Goal: Information Seeking & Learning: Learn about a topic

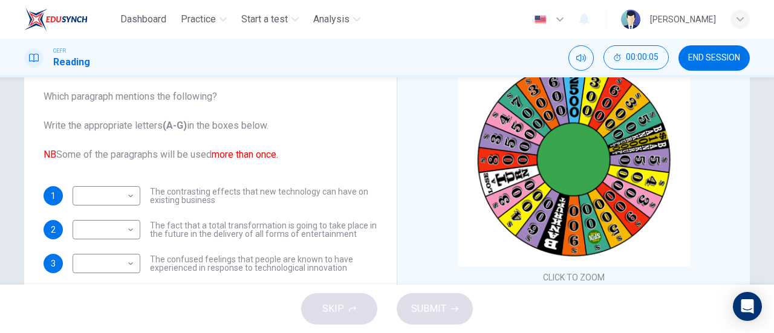
scroll to position [30, 0]
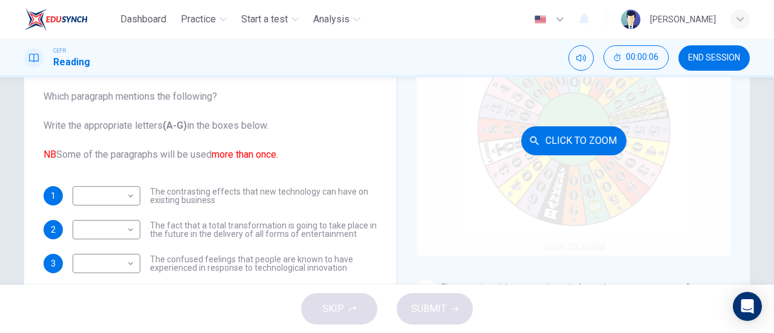
click at [576, 128] on button "Click to Zoom" at bounding box center [573, 140] width 105 height 29
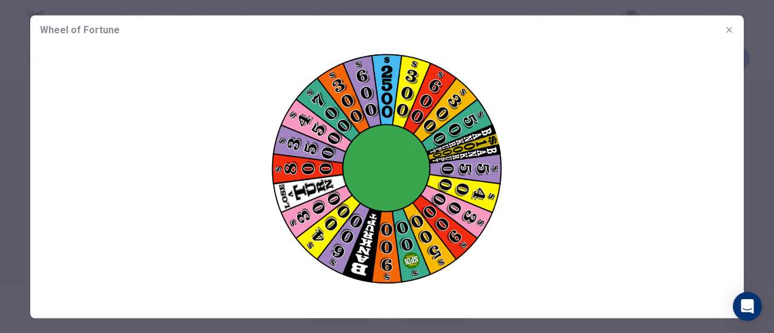
click at [755, 67] on div at bounding box center [387, 166] width 774 height 333
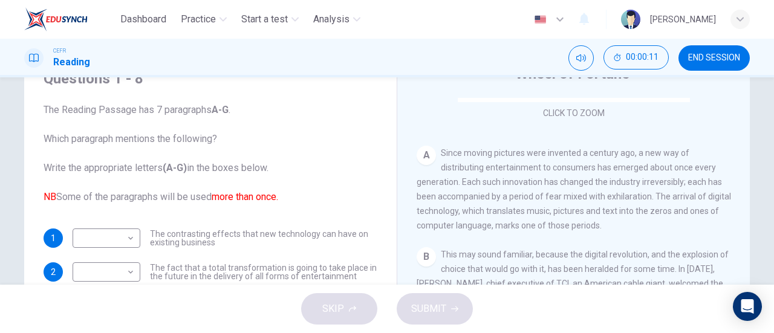
scroll to position [207, 0]
click at [50, 198] on font "NB" at bounding box center [50, 196] width 13 height 11
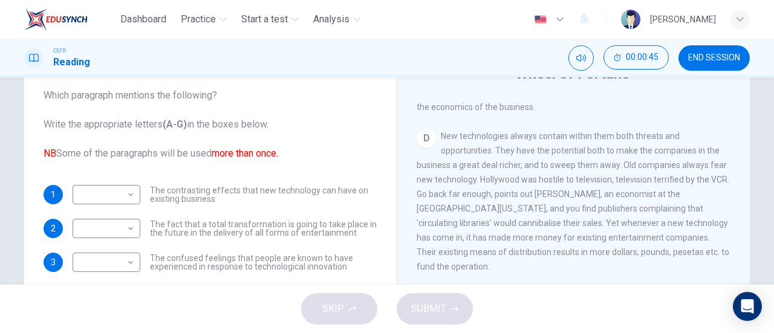
scroll to position [529, 0]
click at [116, 199] on body "Dashboard Practice Start a test Analysis English en ​ [PERSON_NAME] CEFR Readin…" at bounding box center [387, 166] width 774 height 333
click at [125, 261] on li "D" at bounding box center [104, 255] width 68 height 19
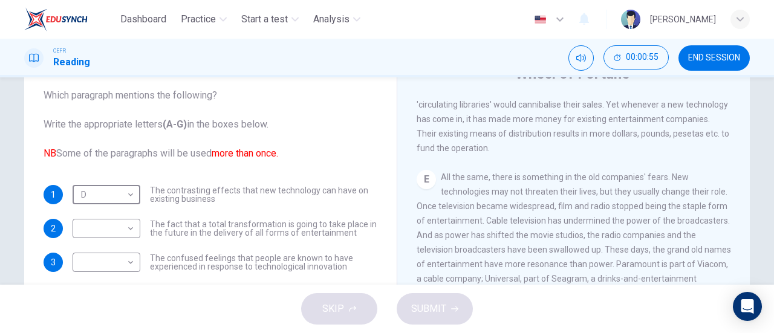
scroll to position [648, 0]
click at [121, 187] on body "Dashboard Practice Start a test Analysis English en ​ [PERSON_NAME] Reading 00:…" at bounding box center [387, 166] width 774 height 333
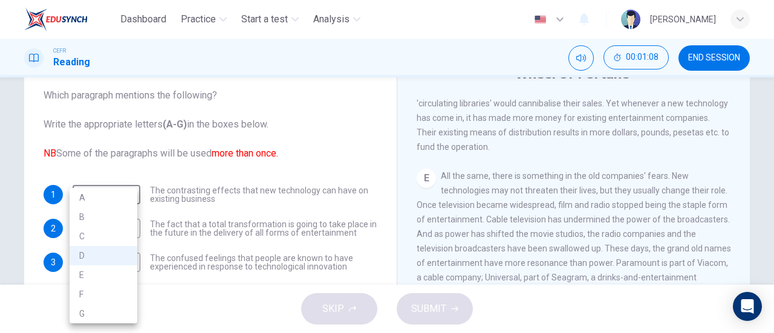
click at [120, 275] on li "E" at bounding box center [104, 274] width 68 height 19
type input "E"
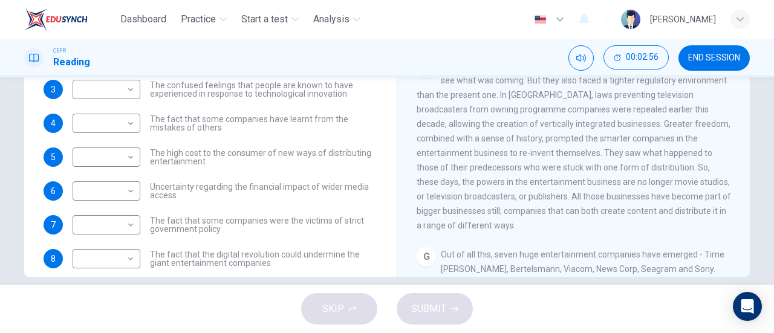
scroll to position [28, 0]
click at [126, 120] on body "Dashboard Practice Start a test Analysis English en ​ [PERSON_NAME] Reading 00:…" at bounding box center [387, 166] width 774 height 333
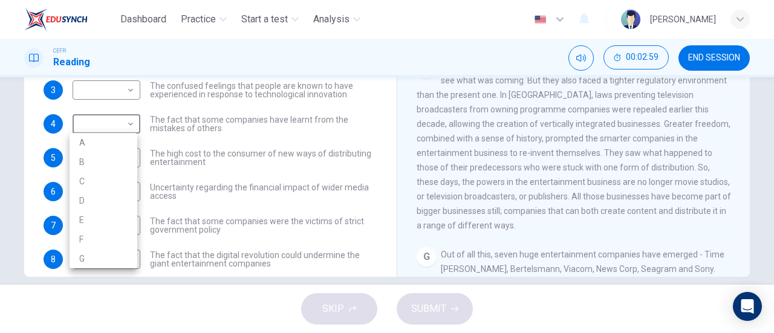
click at [106, 238] on li "F" at bounding box center [104, 239] width 68 height 19
type input "F"
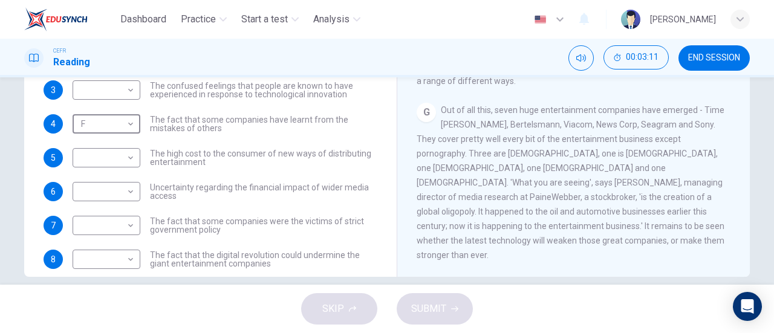
scroll to position [914, 0]
click at [122, 258] on body "Dashboard Practice Start a test Analysis English en ​ [PERSON_NAME] Reading 00:…" at bounding box center [387, 166] width 774 height 333
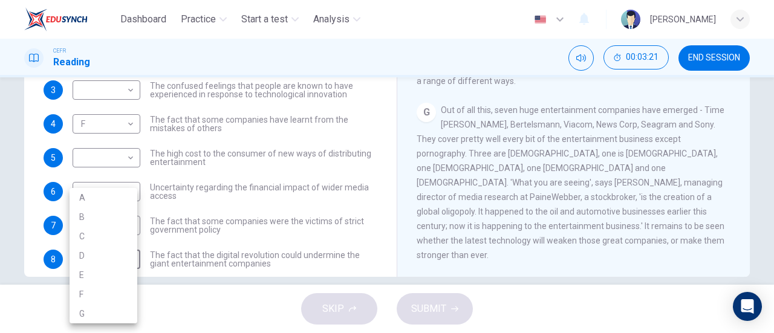
click at [122, 313] on li "G" at bounding box center [104, 313] width 68 height 19
type input "G"
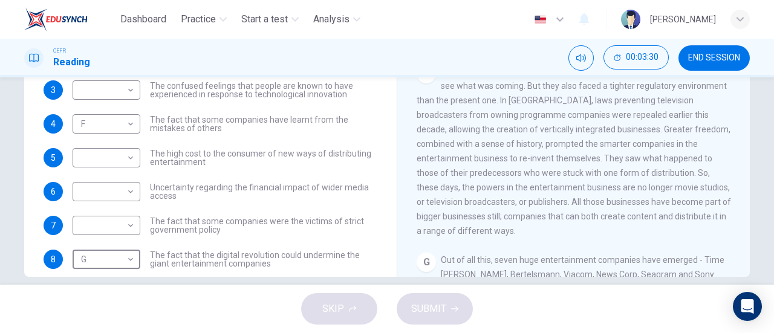
scroll to position [753, 0]
click at [125, 191] on body "Dashboard Practice Start a test Analysis English en ​ [PERSON_NAME] Reading 00:…" at bounding box center [387, 166] width 774 height 333
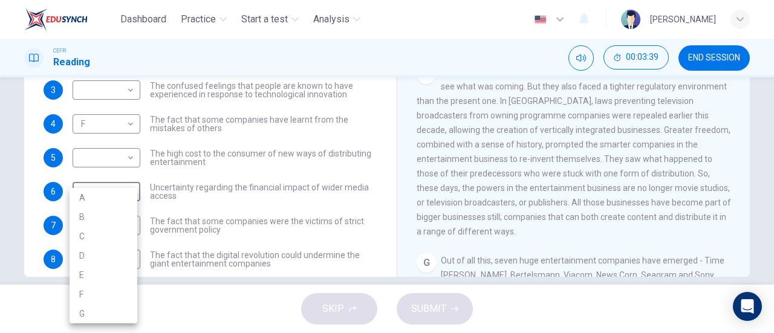
click at [435, 166] on div at bounding box center [387, 166] width 774 height 333
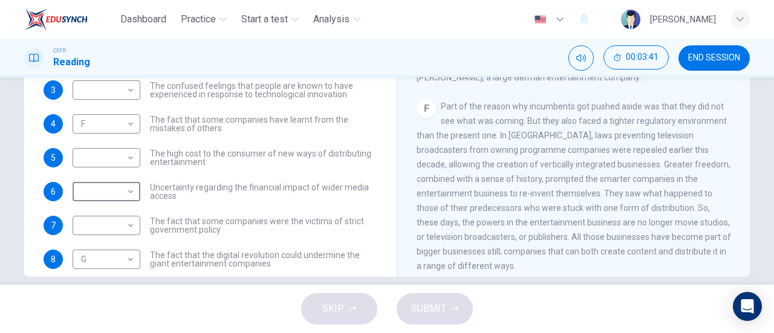
scroll to position [720, 0]
click at [117, 192] on body "Dashboard Practice Start a test Analysis English en ​ [PERSON_NAME] Reading 00:…" at bounding box center [387, 166] width 774 height 333
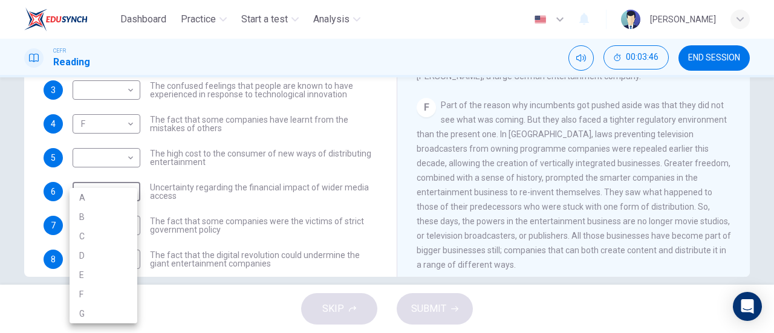
click at [105, 296] on li "F" at bounding box center [104, 294] width 68 height 19
type input "F"
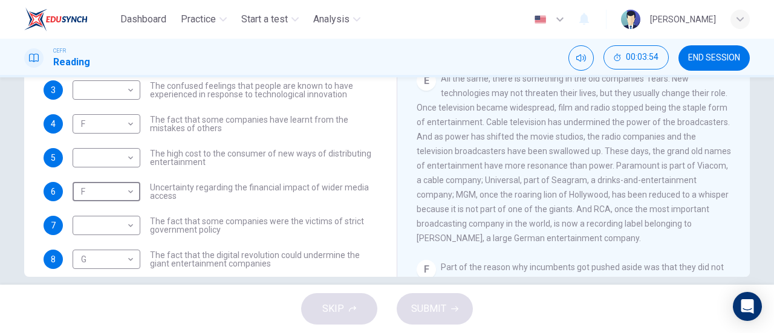
scroll to position [560, 0]
click at [110, 229] on body "Dashboard Practice Start a test Analysis English en ​ [PERSON_NAME] Reading 00:…" at bounding box center [387, 166] width 774 height 333
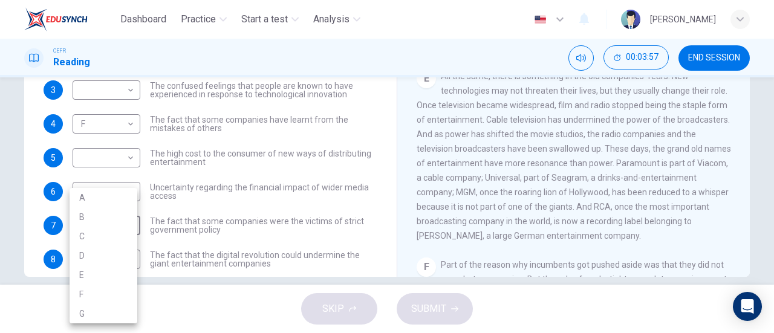
click at [114, 272] on li "E" at bounding box center [104, 274] width 68 height 19
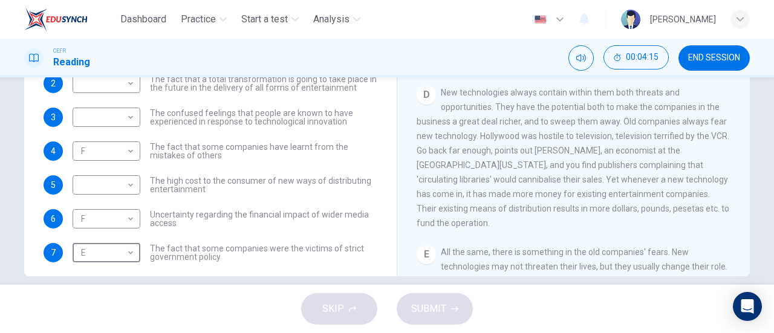
scroll to position [261, 0]
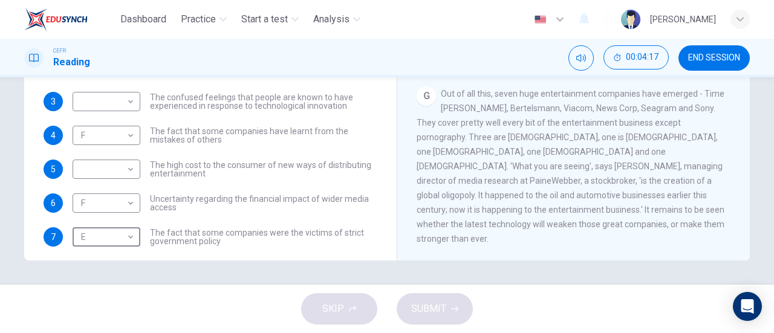
click at [598, 102] on span "Out of all this, seven huge entertainment companies have emerged - Time [PERSON…" at bounding box center [571, 166] width 308 height 155
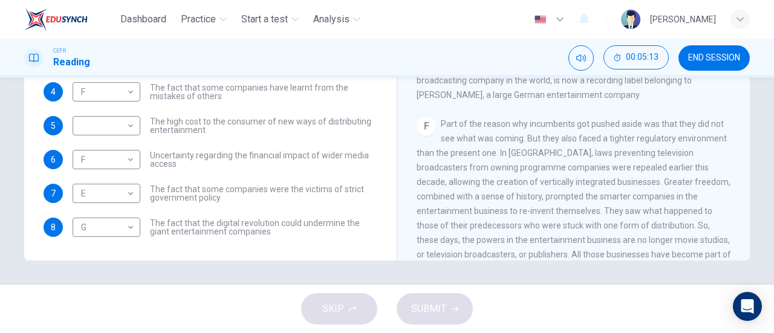
scroll to position [44, 0]
click at [325, 197] on span "The fact that some companies were the victims of strict government policy" at bounding box center [263, 193] width 227 height 17
click at [125, 212] on body "Dashboard Practice Start a test Analysis English en ​ [PERSON_NAME] Reading 00:…" at bounding box center [387, 166] width 774 height 333
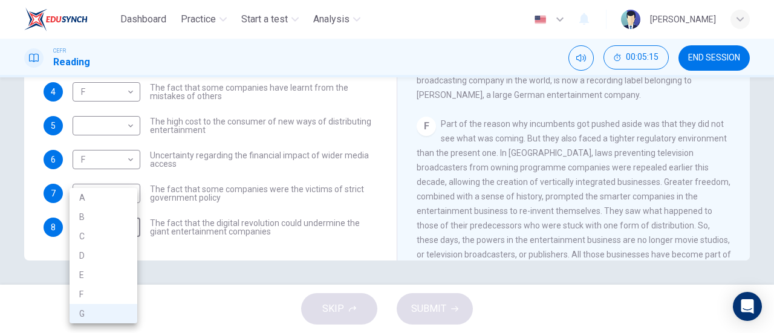
click at [195, 233] on div at bounding box center [387, 166] width 774 height 333
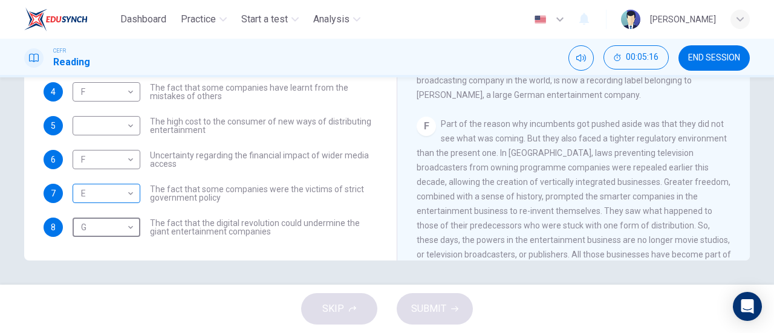
click at [129, 198] on body "Dashboard Practice Start a test Analysis English en ​ [PERSON_NAME] Reading 00:…" at bounding box center [387, 166] width 774 height 333
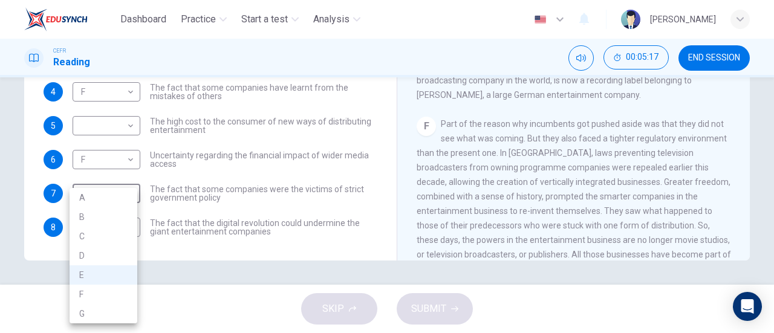
click at [116, 299] on li "F" at bounding box center [104, 294] width 68 height 19
type input "F"
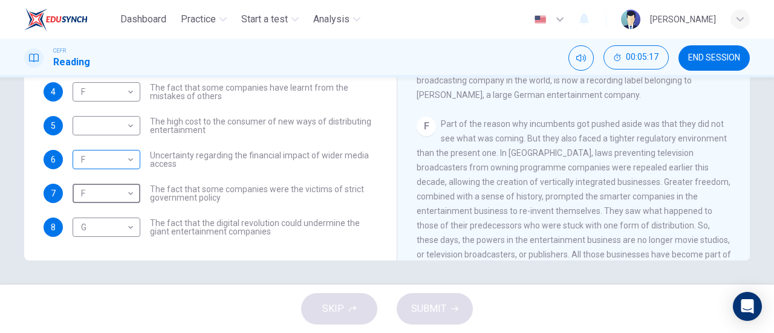
click at [121, 167] on body "Dashboard Practice Start a test Analysis English en ​ [PERSON_NAME] Reading 00:…" at bounding box center [387, 166] width 774 height 333
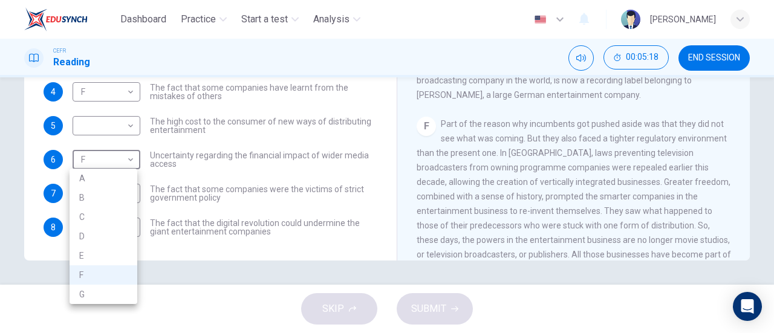
click at [566, 154] on div at bounding box center [387, 166] width 774 height 333
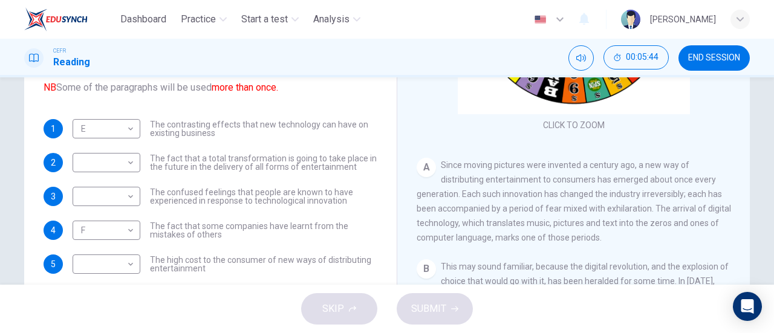
scroll to position [149, 0]
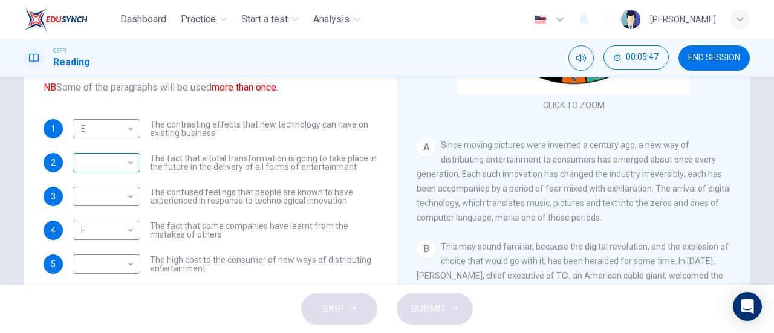
click at [100, 166] on body "Dashboard Practice Start a test Analysis English en ​ [PERSON_NAME] Reading 00:…" at bounding box center [387, 166] width 774 height 333
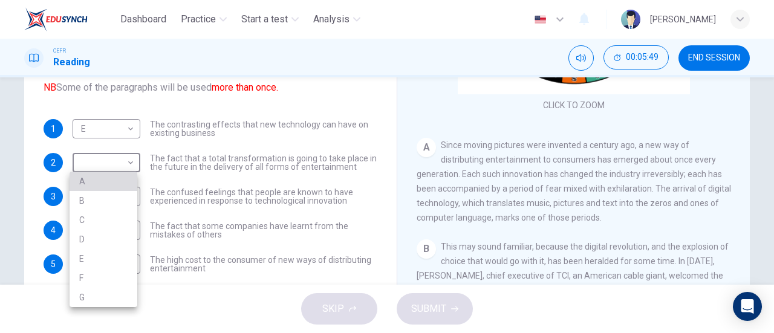
click at [83, 181] on li "A" at bounding box center [104, 181] width 68 height 19
type input "A"
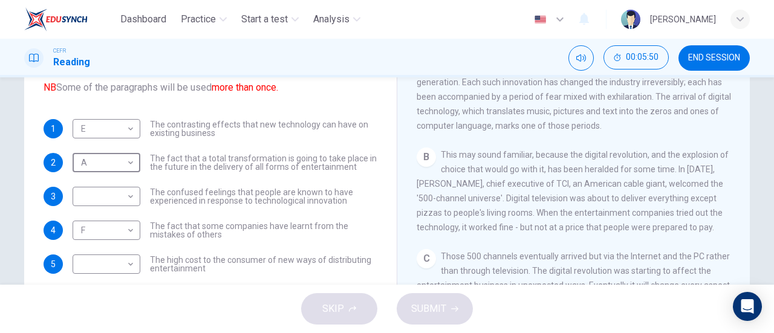
scroll to position [241, 0]
click at [100, 201] on body "Dashboard Practice Start a test Analysis English en ​ [PERSON_NAME] Reading 00:…" at bounding box center [387, 166] width 774 height 333
click at [88, 218] on li "B" at bounding box center [104, 216] width 68 height 19
type input "B"
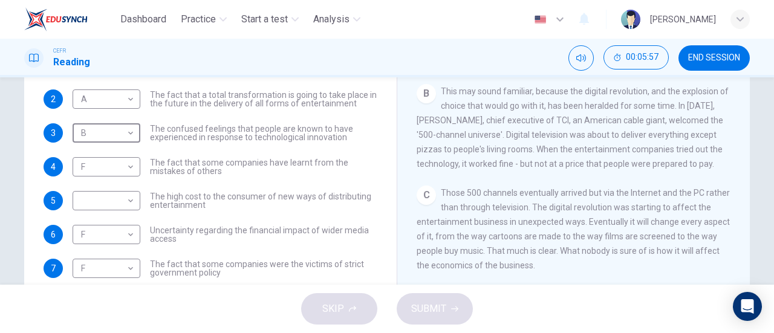
scroll to position [192, 0]
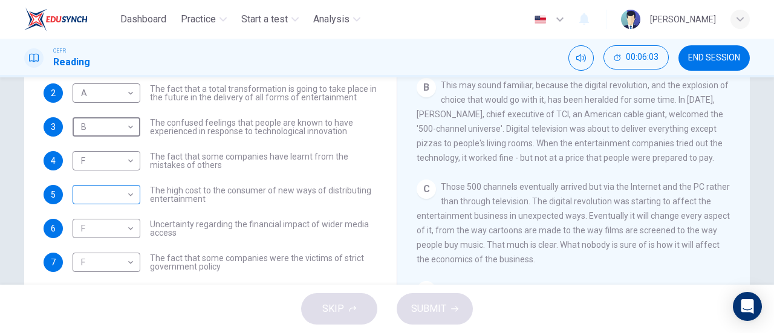
click at [109, 191] on body "Dashboard Practice Start a test Analysis English en ​ [PERSON_NAME] Reading 00:…" at bounding box center [387, 166] width 774 height 333
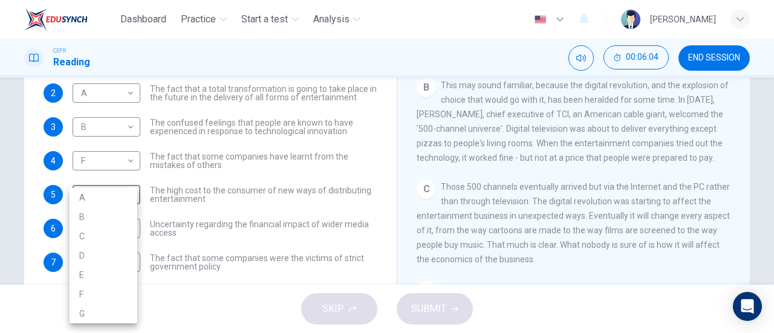
click at [120, 227] on li "C" at bounding box center [104, 236] width 68 height 19
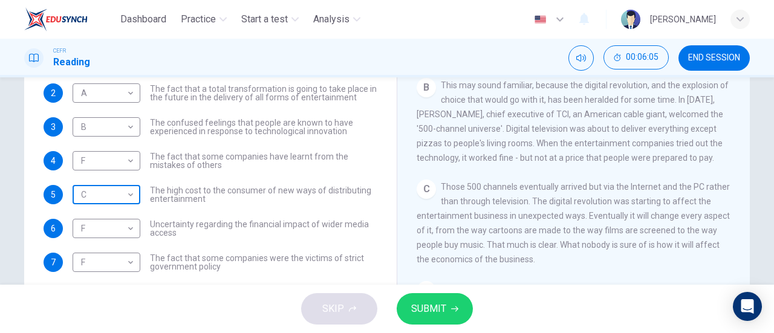
click at [116, 191] on body "Dashboard Practice Start a test Analysis English en ​ [PERSON_NAME] Reading 00:…" at bounding box center [387, 166] width 774 height 333
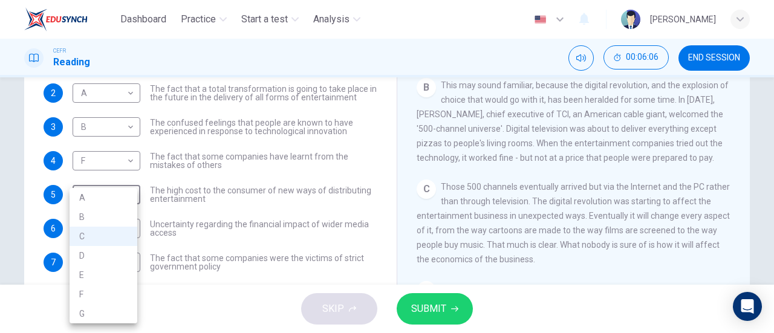
click at [119, 221] on li "B" at bounding box center [104, 216] width 68 height 19
type input "B"
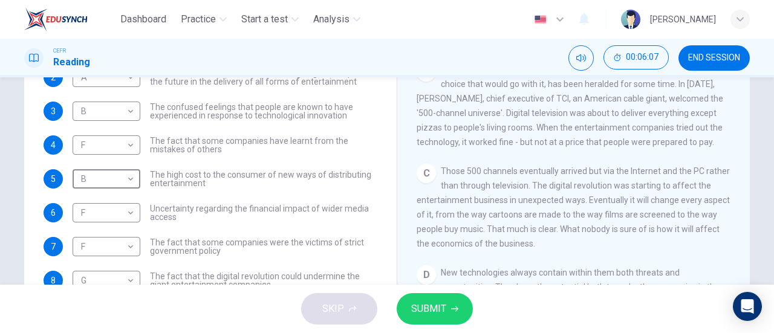
scroll to position [237, 0]
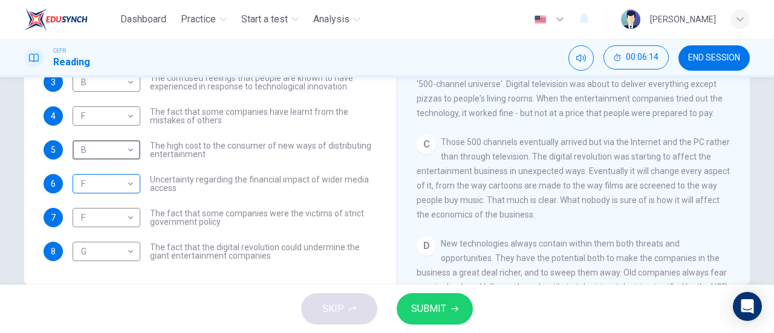
click at [123, 184] on body "Dashboard Practice Start a test Analysis English en ​ [PERSON_NAME] Reading 00:…" at bounding box center [387, 166] width 774 height 333
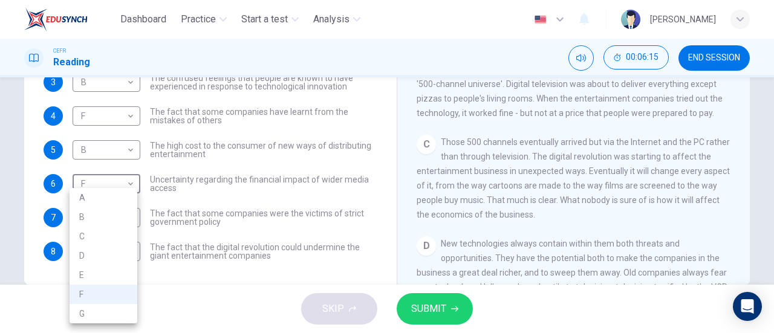
click at [126, 232] on li "C" at bounding box center [104, 236] width 68 height 19
type input "C"
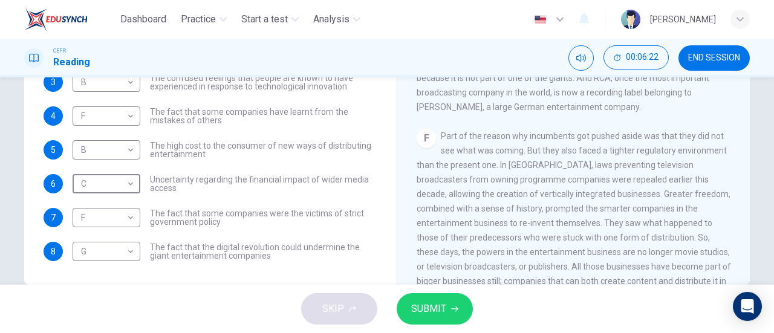
scroll to position [914, 0]
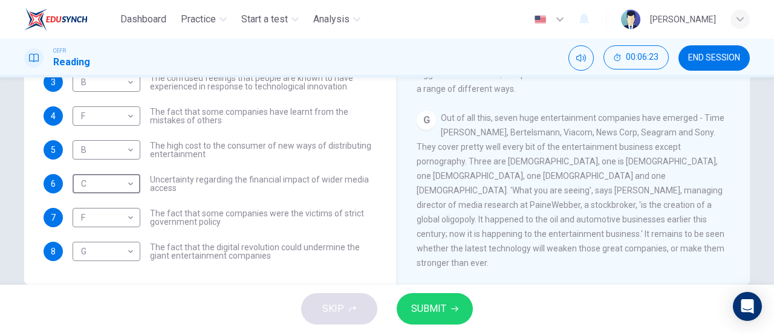
click at [452, 311] on icon "button" at bounding box center [454, 308] width 7 height 7
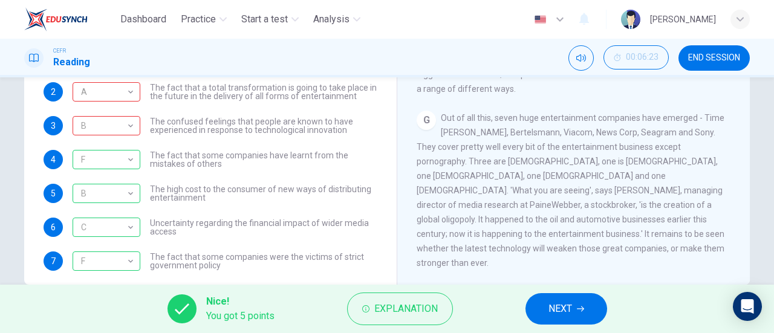
scroll to position [2, 0]
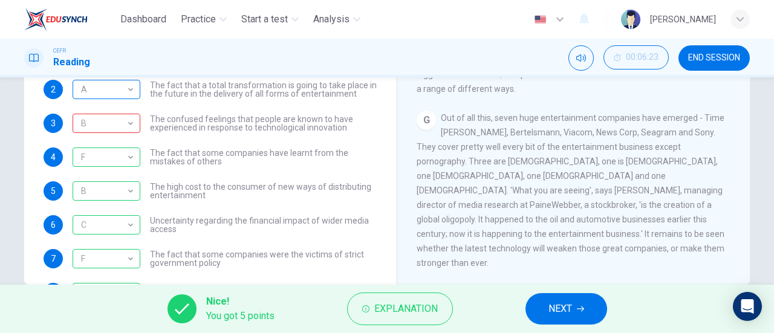
click at [106, 90] on div "A" at bounding box center [105, 90] width 64 height 34
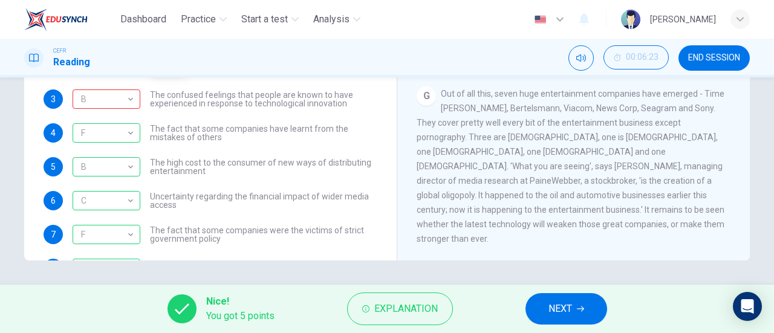
scroll to position [261, 0]
click at [567, 304] on span "NEXT" at bounding box center [561, 309] width 24 height 17
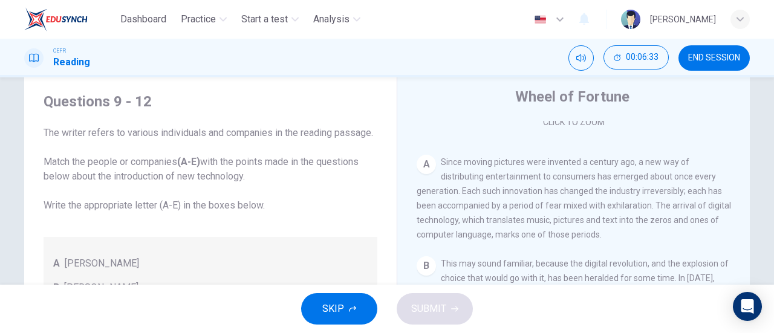
scroll to position [221, 0]
click at [423, 160] on div "A" at bounding box center [426, 163] width 19 height 19
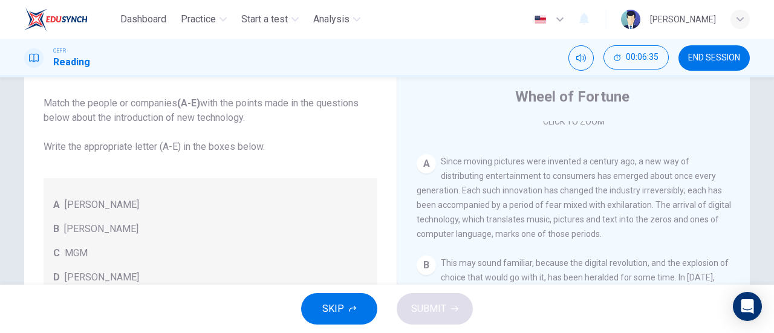
scroll to position [73, 0]
click at [175, 210] on div "A [PERSON_NAME]" at bounding box center [210, 205] width 314 height 15
click at [432, 158] on div "A Since moving pictures were invented a century ago, a new way of distributing …" at bounding box center [574, 197] width 314 height 87
click at [418, 166] on div "A" at bounding box center [426, 163] width 19 height 19
click at [295, 226] on div "B [PERSON_NAME]" at bounding box center [210, 229] width 314 height 15
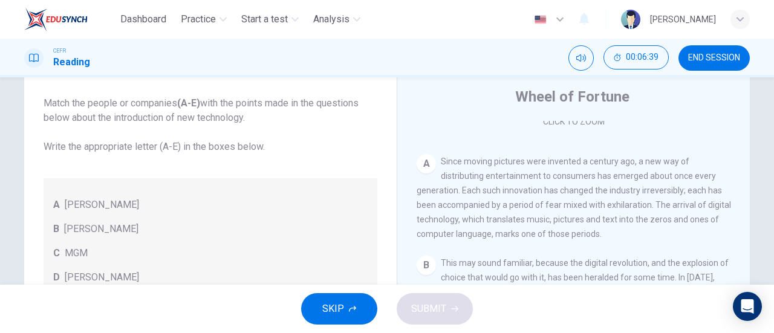
click at [96, 209] on span "[PERSON_NAME]" at bounding box center [102, 205] width 74 height 15
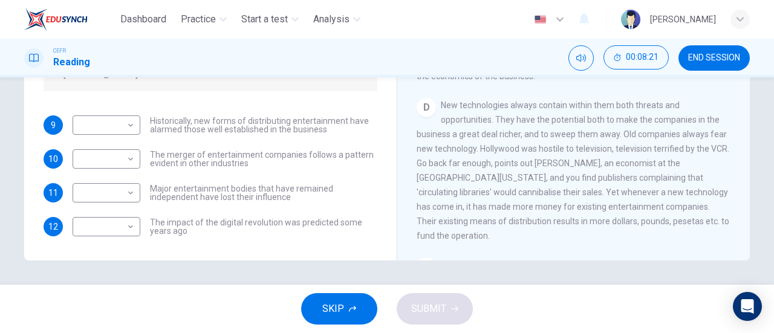
scroll to position [354, 0]
click at [112, 120] on body "Dashboard Practice Start a test Analysis English en ​ [PERSON_NAME] Reading 00:…" at bounding box center [387, 166] width 774 height 333
click at [265, 175] on div at bounding box center [387, 166] width 774 height 333
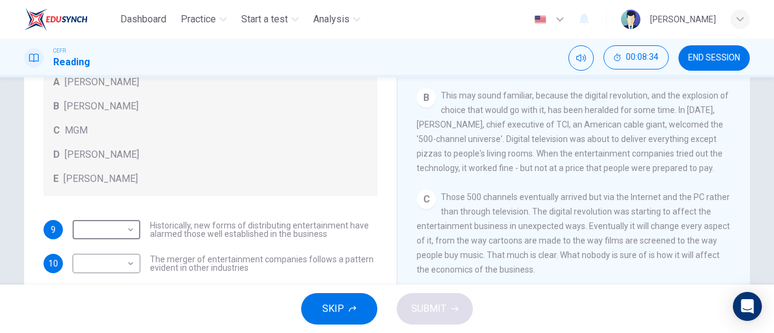
scroll to position [261, 0]
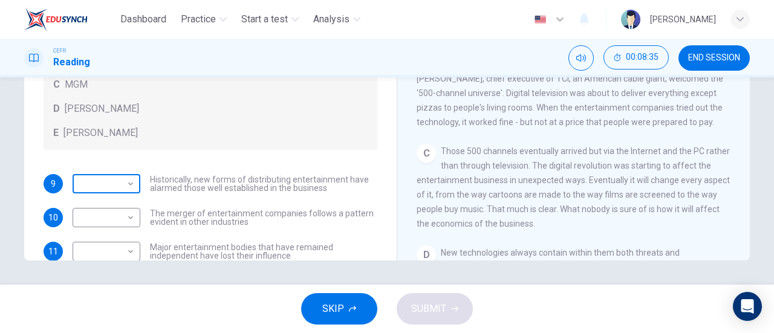
click at [99, 189] on body "Dashboard Practice Start a test Analysis English en ​ [PERSON_NAME] Reading 00:…" at bounding box center [387, 166] width 774 height 333
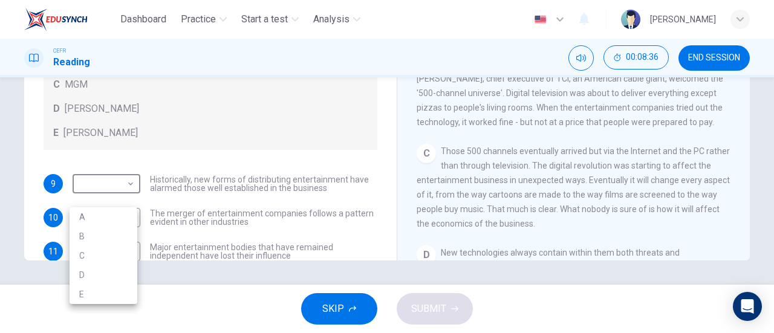
click at [123, 244] on li "B" at bounding box center [104, 236] width 68 height 19
type input "B"
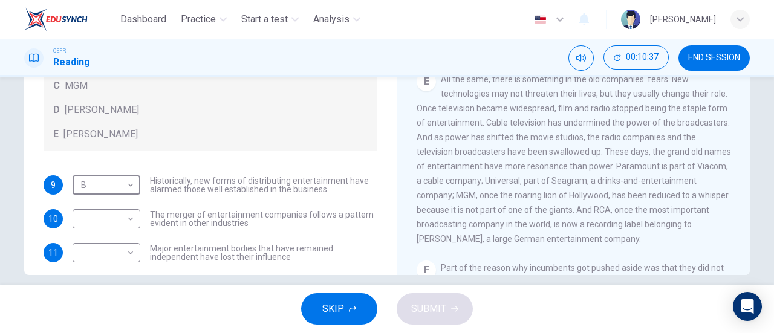
scroll to position [73, 0]
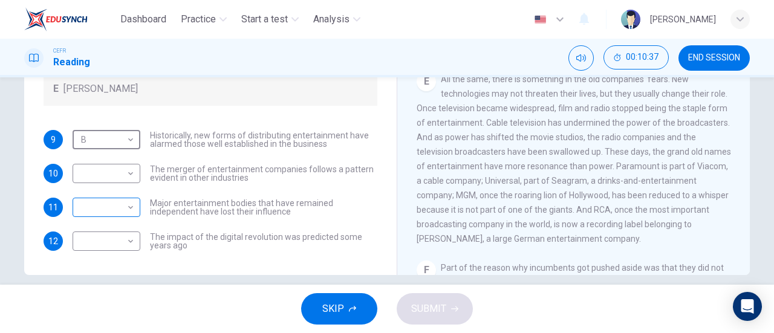
click at [86, 207] on body "Dashboard Practice Start a test Analysis English en ​ [PERSON_NAME] Reading 00:…" at bounding box center [387, 166] width 774 height 333
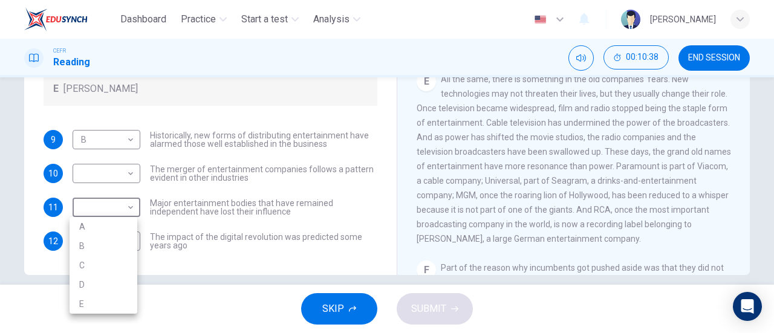
click at [82, 265] on li "C" at bounding box center [104, 265] width 68 height 19
type input "C"
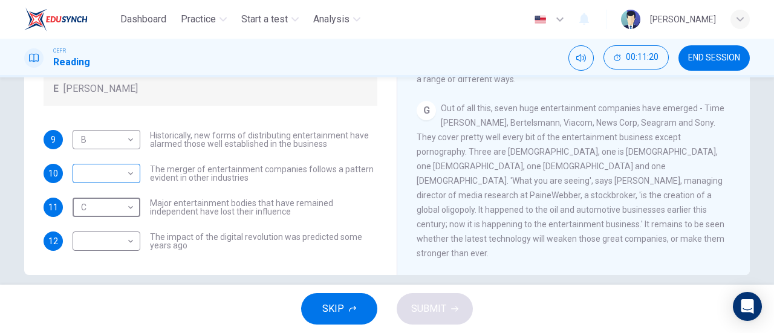
click at [85, 178] on body "Dashboard Practice Start a test Analysis English en ​ [PERSON_NAME] Reading 00:…" at bounding box center [387, 166] width 774 height 333
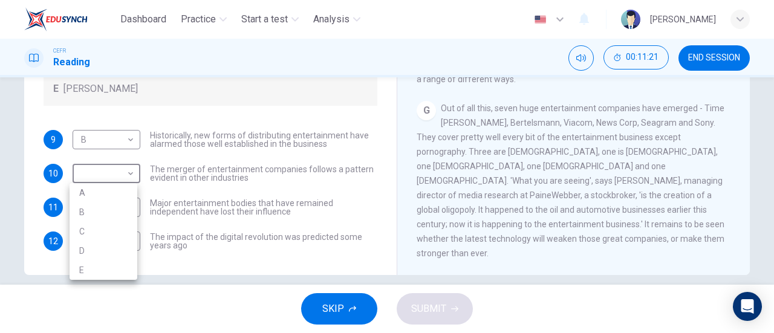
click at [82, 271] on li "E" at bounding box center [104, 270] width 68 height 19
type input "E"
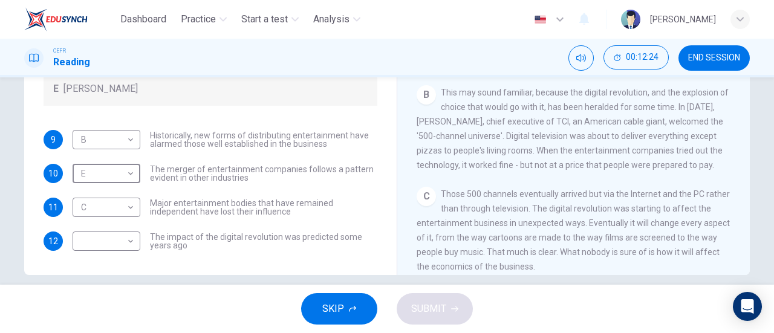
scroll to position [178, 0]
click at [74, 246] on body "Dashboard Practice Start a test Analysis English en ​ [PERSON_NAME] Reading 00:…" at bounding box center [387, 166] width 774 height 333
click at [297, 160] on div at bounding box center [387, 166] width 774 height 333
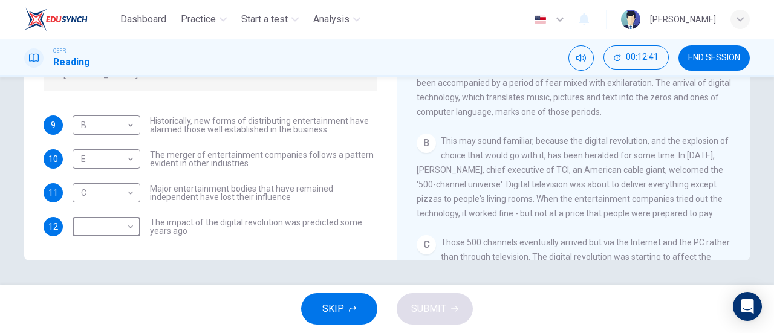
scroll to position [73, 0]
click at [88, 227] on body "Dashboard Practice Start a test Analysis English en ​ [PERSON_NAME] Reading 00:…" at bounding box center [387, 166] width 774 height 333
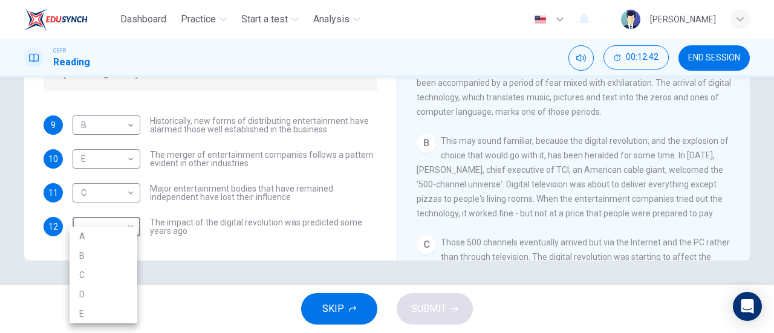
click at [81, 236] on li "A" at bounding box center [104, 236] width 68 height 19
type input "A"
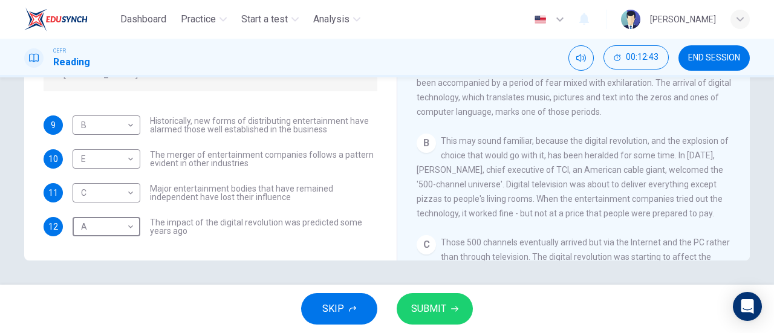
click at [437, 314] on span "SUBMIT" at bounding box center [428, 309] width 35 height 17
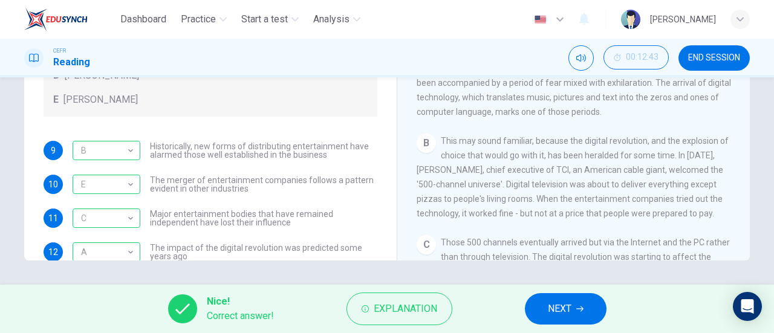
scroll to position [0, 0]
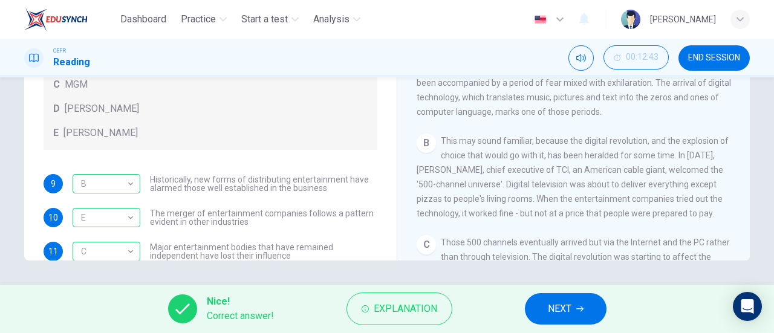
click at [564, 313] on span "NEXT" at bounding box center [560, 309] width 24 height 17
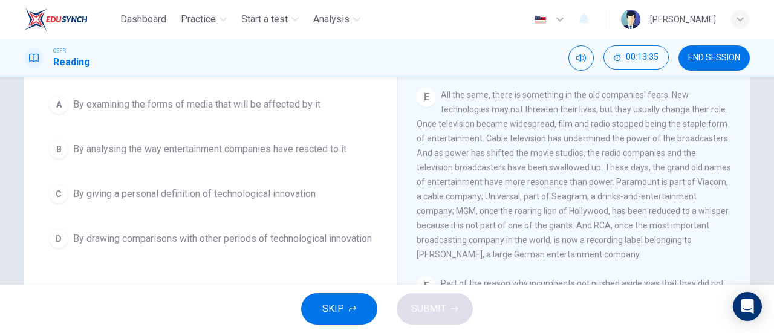
scroll to position [649, 0]
click at [66, 155] on button "B By analysing the way entertainment companies have reacted to it" at bounding box center [211, 149] width 334 height 30
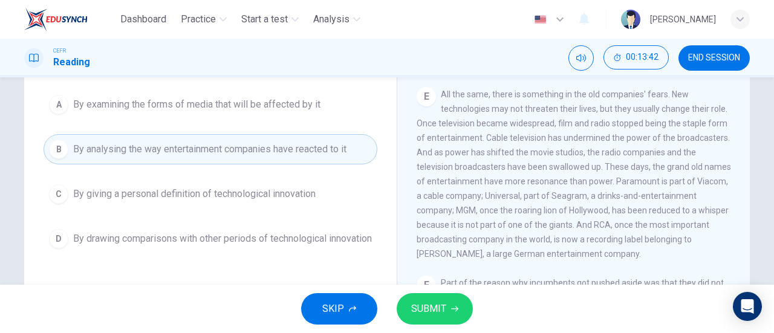
click at [438, 314] on span "SUBMIT" at bounding box center [428, 309] width 35 height 17
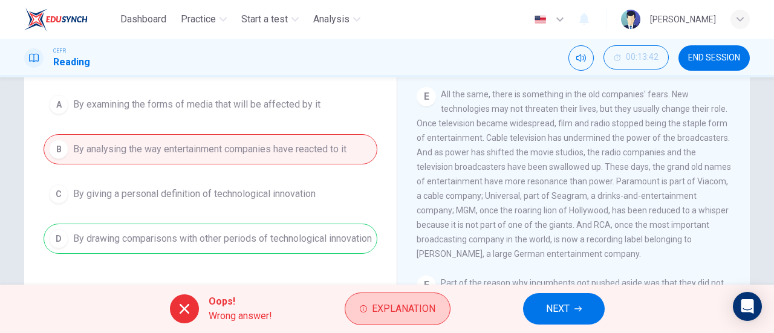
click at [406, 317] on span "Explanation" at bounding box center [404, 309] width 64 height 17
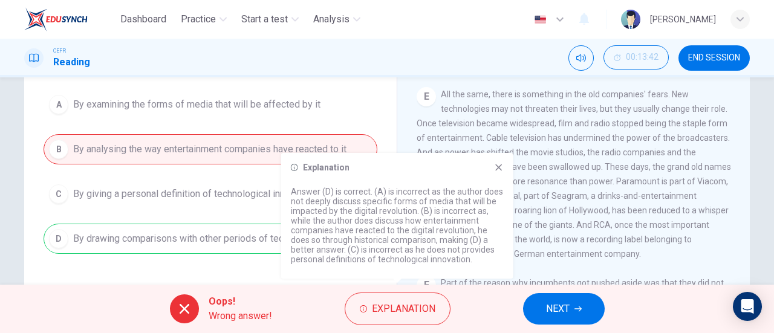
click at [581, 314] on button "NEXT" at bounding box center [564, 308] width 82 height 31
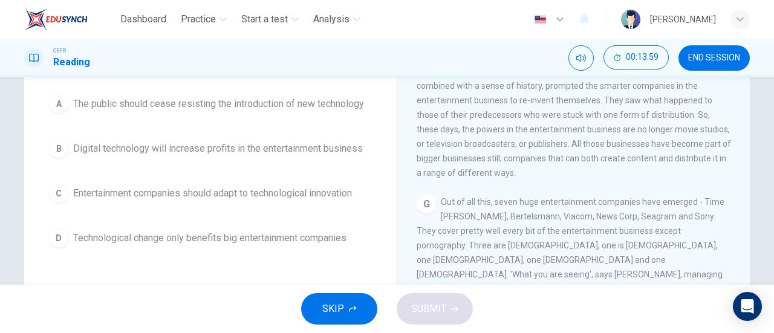
scroll to position [154, 0]
click at [335, 191] on span "Entertainment companies should adapt to technological innovation" at bounding box center [212, 192] width 279 height 15
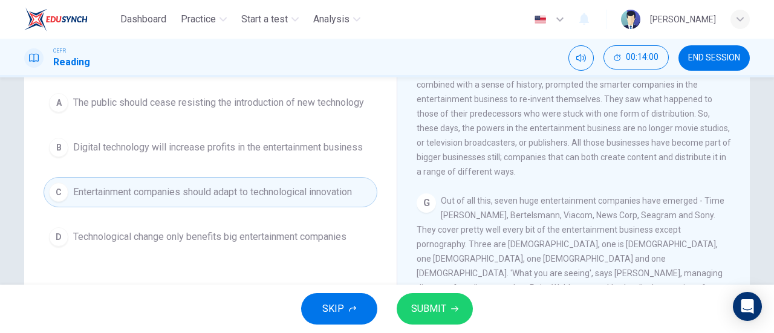
click at [449, 315] on button "SUBMIT" at bounding box center [435, 308] width 76 height 31
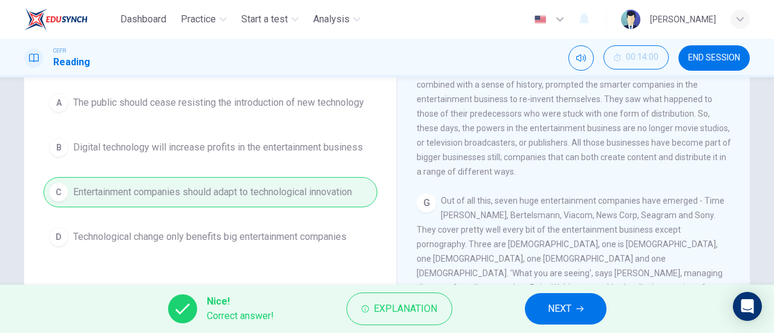
click at [581, 308] on icon "button" at bounding box center [579, 308] width 7 height 7
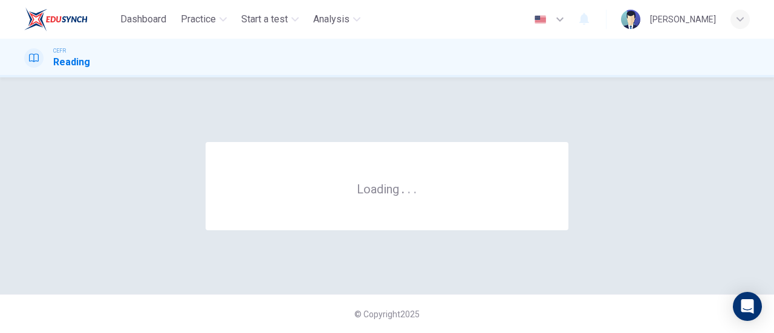
scroll to position [0, 0]
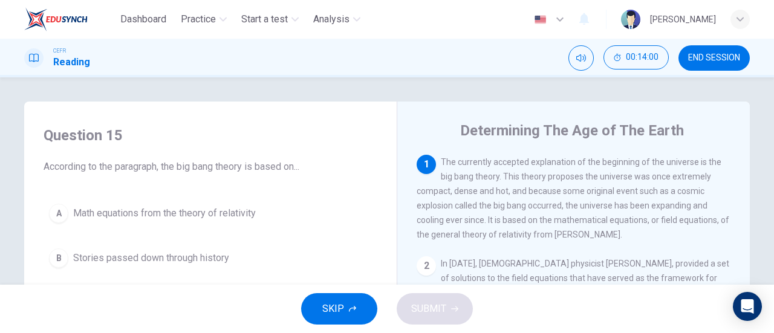
click at [723, 58] on span "END SESSION" at bounding box center [714, 58] width 52 height 10
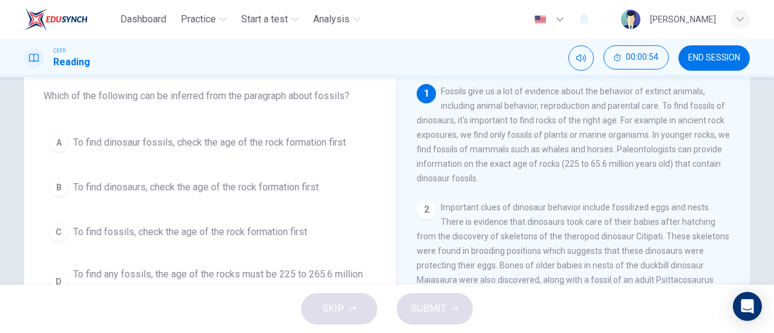
scroll to position [71, 0]
click at [55, 139] on div "A" at bounding box center [58, 141] width 19 height 19
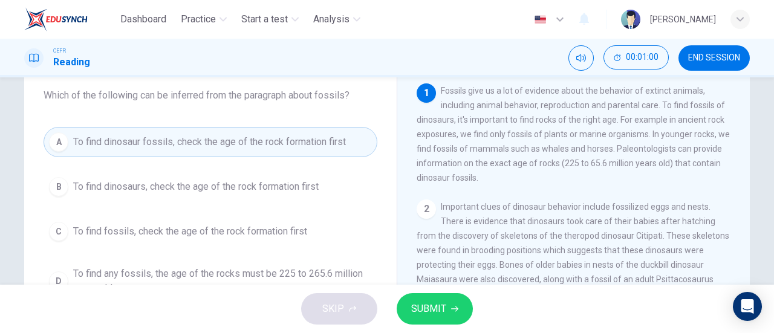
click at [446, 305] on button "SUBMIT" at bounding box center [435, 308] width 76 height 31
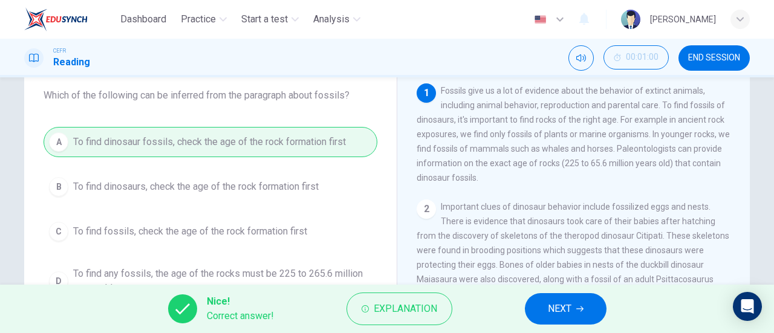
click at [577, 311] on icon "button" at bounding box center [579, 308] width 7 height 7
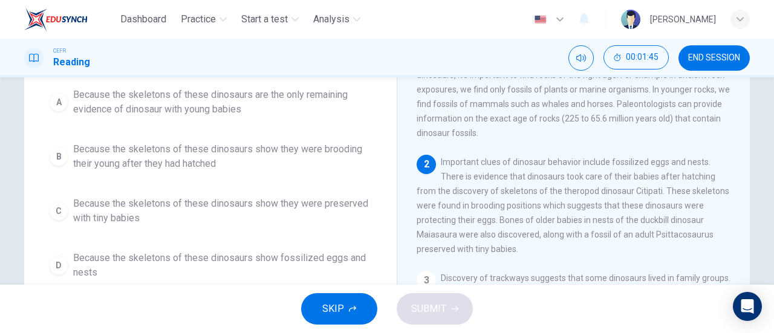
scroll to position [102, 0]
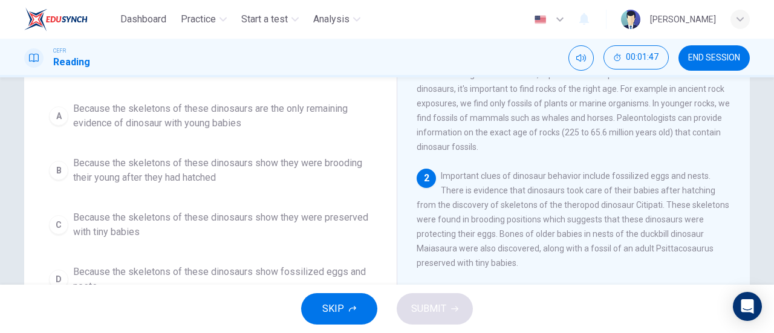
click at [57, 176] on div "B" at bounding box center [58, 170] width 19 height 19
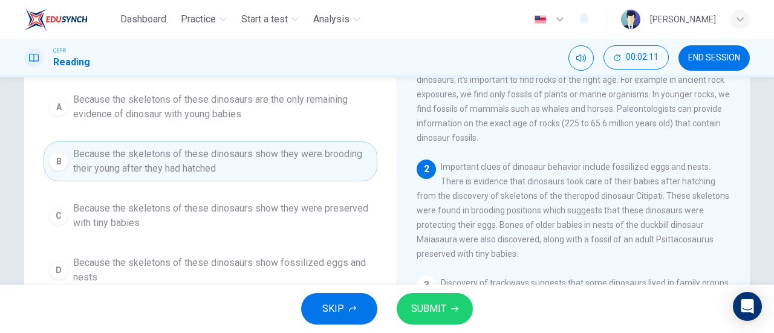
scroll to position [110, 0]
click at [443, 311] on span "SUBMIT" at bounding box center [428, 309] width 35 height 17
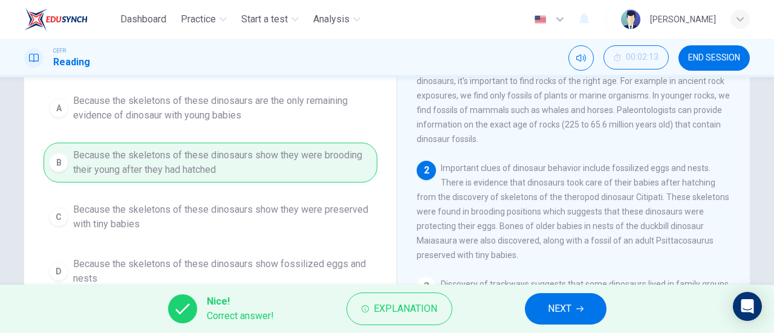
click at [586, 313] on button "NEXT" at bounding box center [566, 308] width 82 height 31
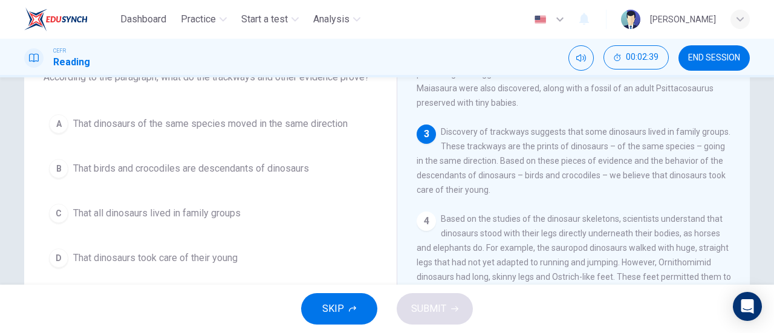
scroll to position [90, 0]
click at [63, 260] on div "D" at bounding box center [58, 258] width 19 height 19
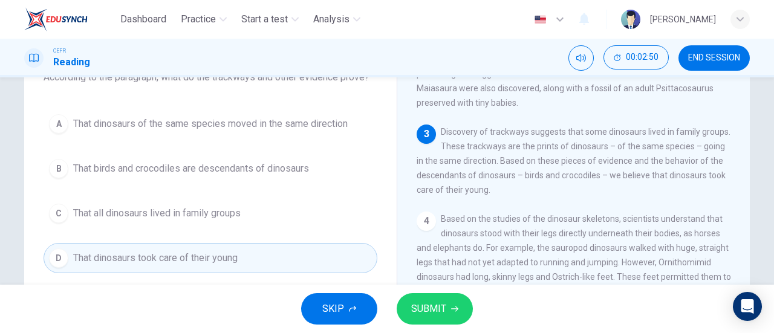
click at [467, 307] on button "SUBMIT" at bounding box center [435, 308] width 76 height 31
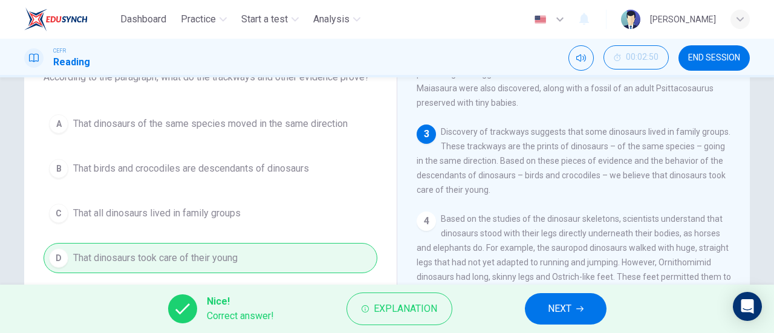
click at [567, 309] on span "NEXT" at bounding box center [560, 309] width 24 height 17
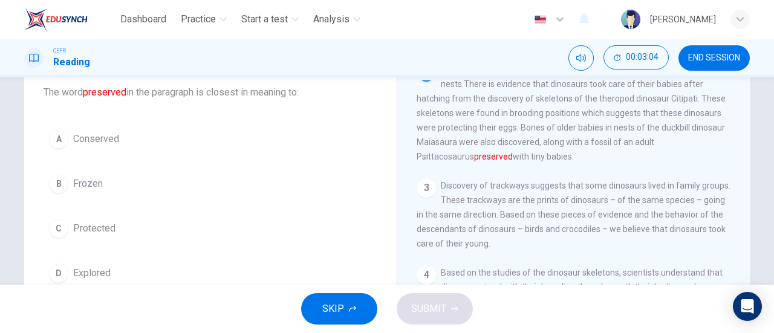
scroll to position [73, 0]
click at [64, 135] on div "A" at bounding box center [58, 140] width 19 height 19
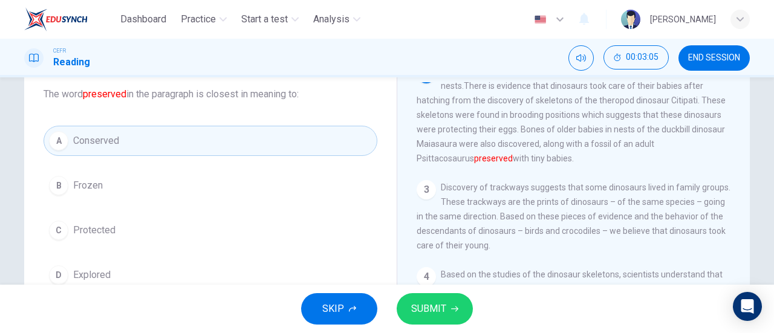
click at [440, 313] on span "SUBMIT" at bounding box center [428, 309] width 35 height 17
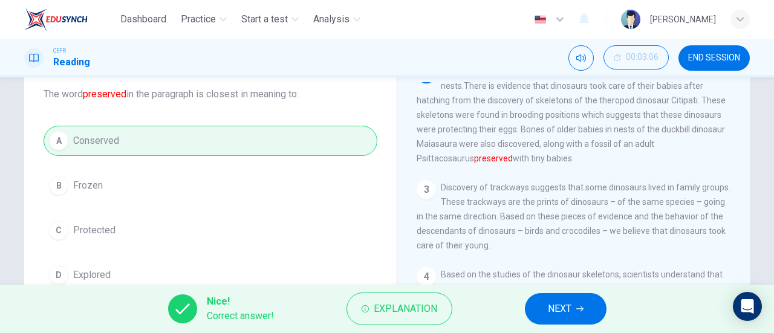
click at [579, 301] on button "NEXT" at bounding box center [566, 308] width 82 height 31
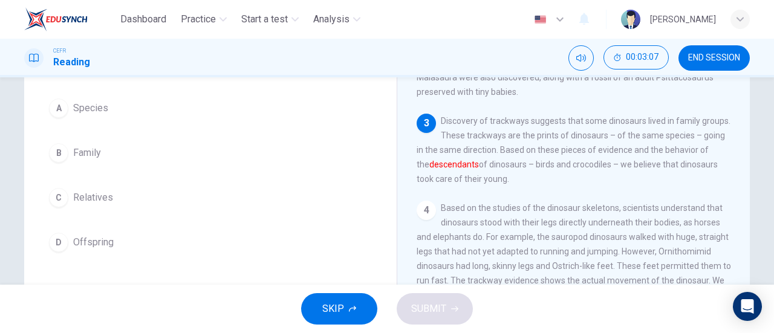
scroll to position [106, 0]
click at [67, 247] on button "D Offspring" at bounding box center [211, 242] width 334 height 30
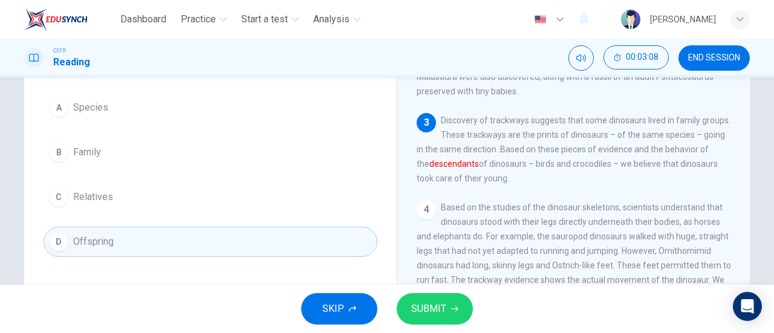
click at [441, 318] on button "SUBMIT" at bounding box center [435, 308] width 76 height 31
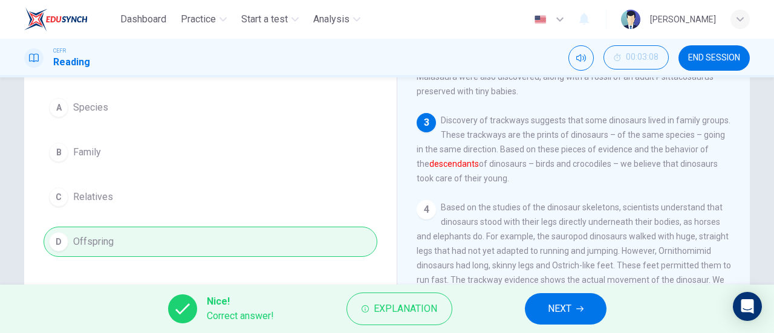
click at [567, 304] on span "NEXT" at bounding box center [560, 309] width 24 height 17
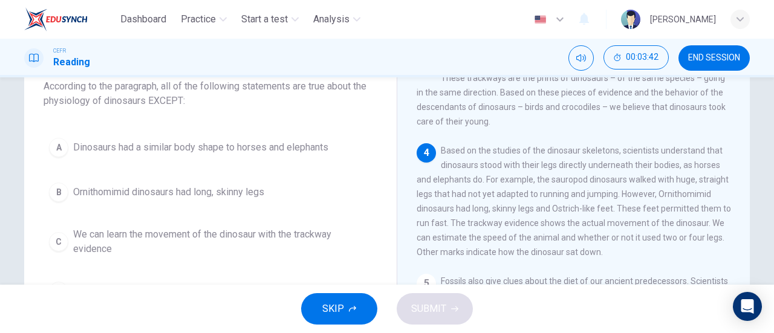
scroll to position [79, 0]
click at [61, 144] on div "A" at bounding box center [58, 149] width 19 height 19
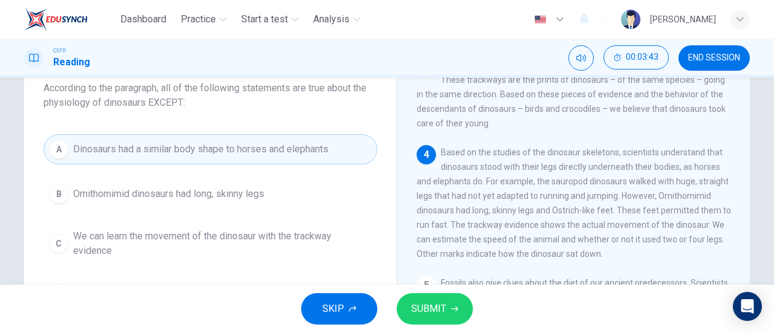
click at [441, 314] on span "SUBMIT" at bounding box center [428, 309] width 35 height 17
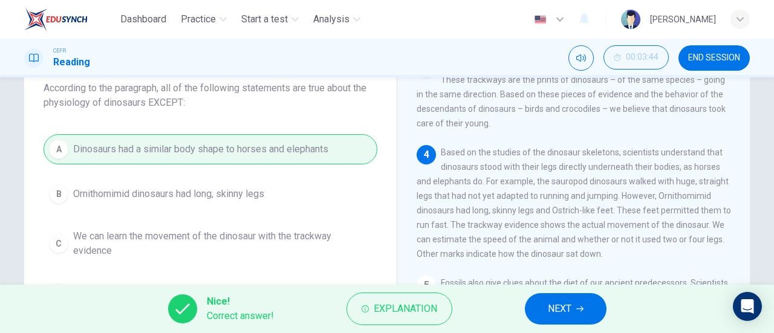
click at [582, 310] on icon "button" at bounding box center [579, 308] width 7 height 7
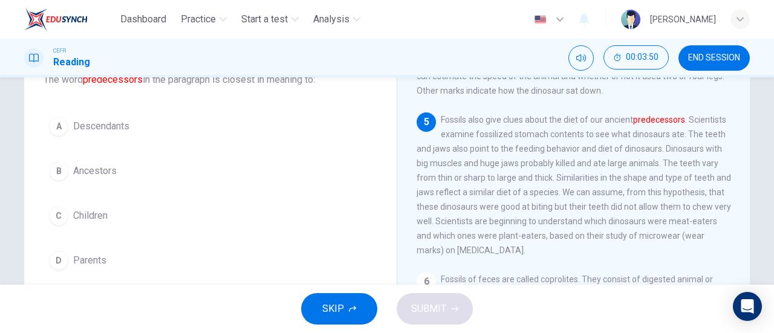
scroll to position [88, 0]
click at [65, 174] on button "B Ancestors" at bounding box center [211, 170] width 334 height 30
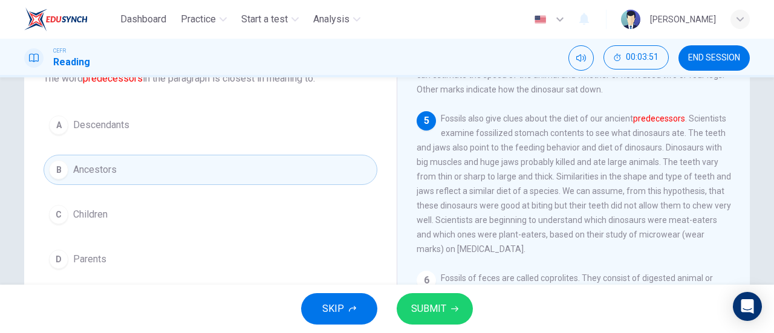
click at [451, 309] on icon "button" at bounding box center [454, 309] width 7 height 5
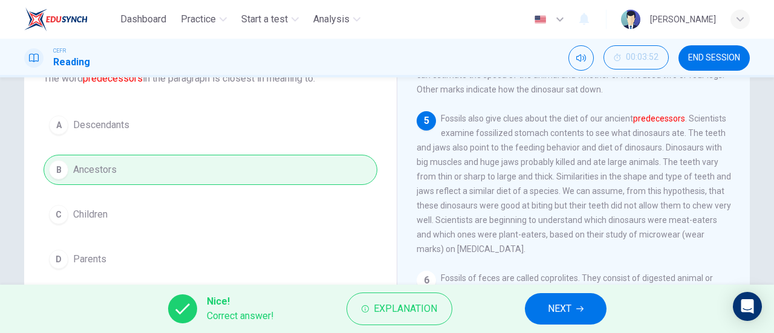
click at [570, 310] on span "NEXT" at bounding box center [560, 309] width 24 height 17
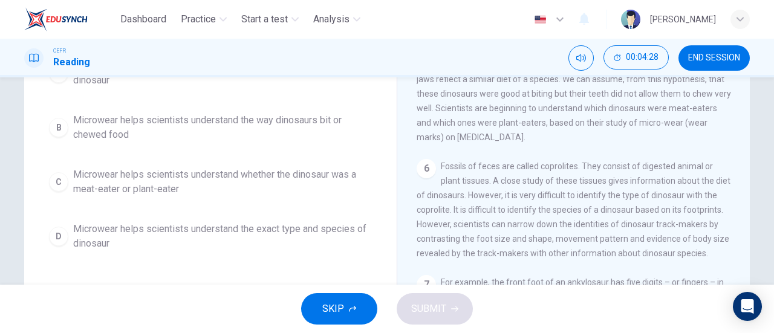
scroll to position [146, 0]
click at [74, 174] on span "Microwear helps scientists understand whether the dinosaur was a meat-eater or …" at bounding box center [222, 181] width 299 height 29
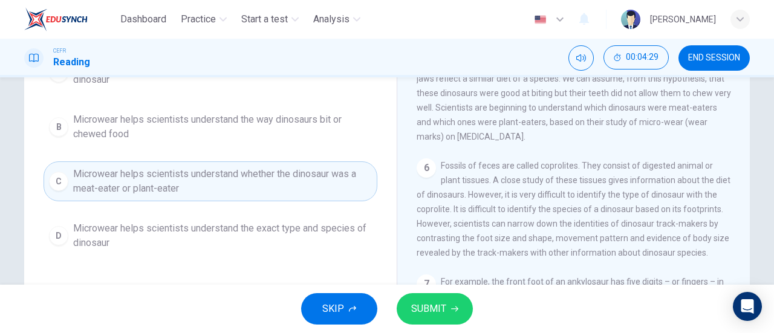
click at [469, 302] on button "SUBMIT" at bounding box center [435, 308] width 76 height 31
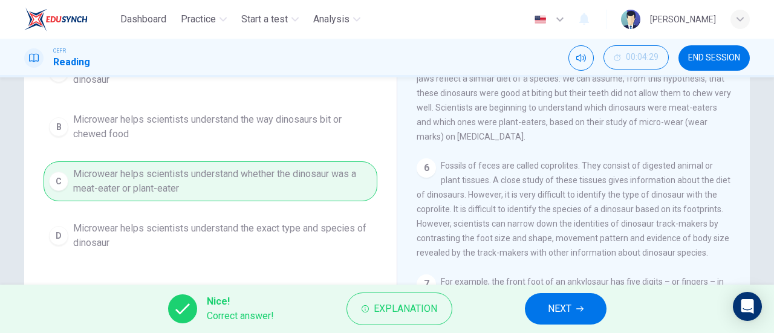
click at [585, 311] on button "NEXT" at bounding box center [566, 308] width 82 height 31
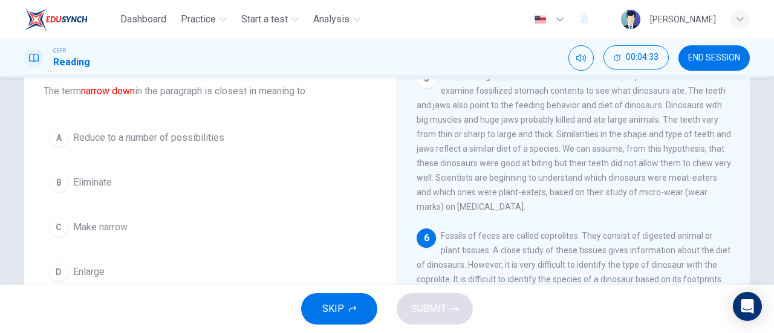
scroll to position [70, 0]
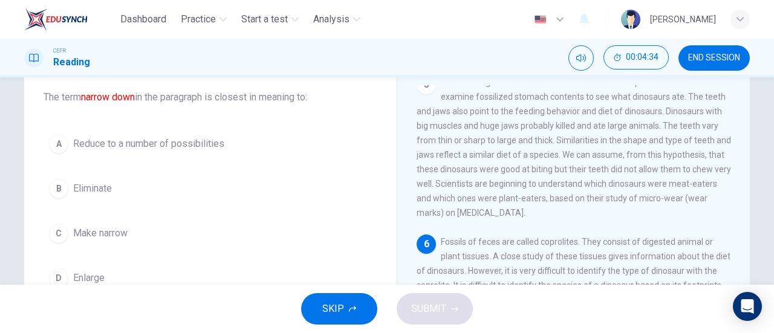
click at [66, 145] on button "A Reduce to a number of possibilities" at bounding box center [211, 144] width 334 height 30
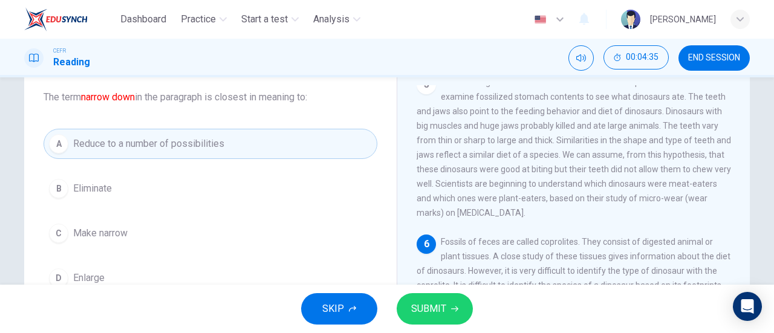
click at [452, 305] on icon "button" at bounding box center [454, 308] width 7 height 7
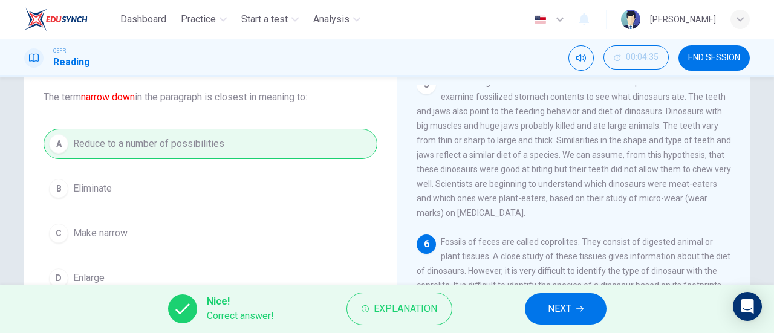
click at [579, 316] on button "NEXT" at bounding box center [566, 308] width 82 height 31
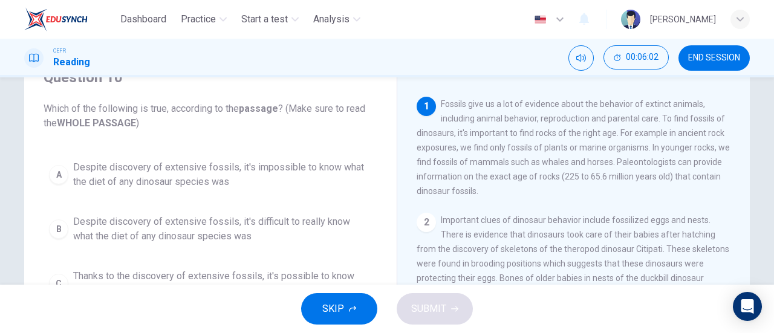
scroll to position [58, 0]
click at [421, 116] on div "1" at bounding box center [426, 106] width 19 height 19
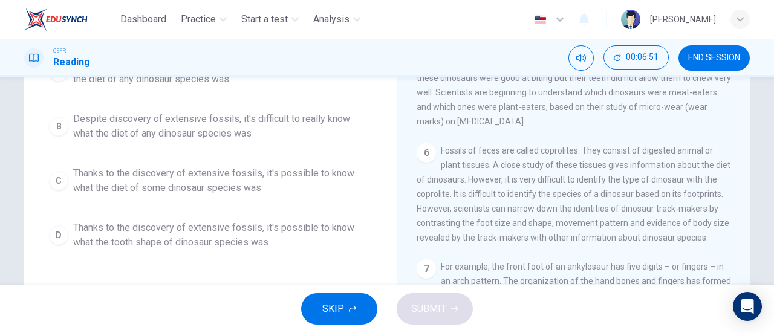
scroll to position [162, 0]
click at [51, 183] on div "C" at bounding box center [58, 179] width 19 height 19
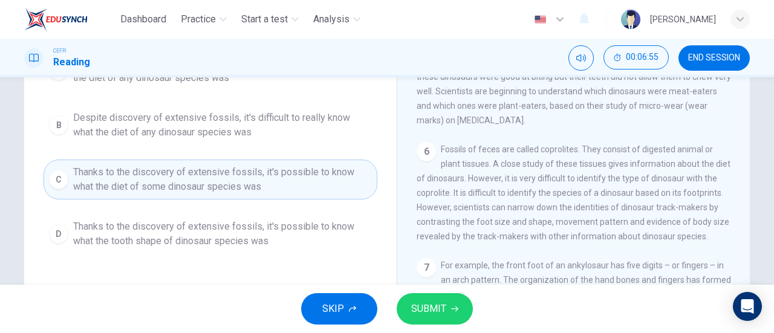
click at [441, 300] on button "SUBMIT" at bounding box center [435, 308] width 76 height 31
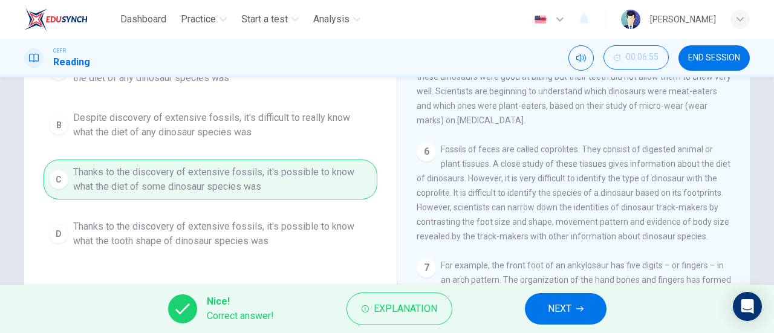
click at [552, 312] on span "NEXT" at bounding box center [560, 309] width 24 height 17
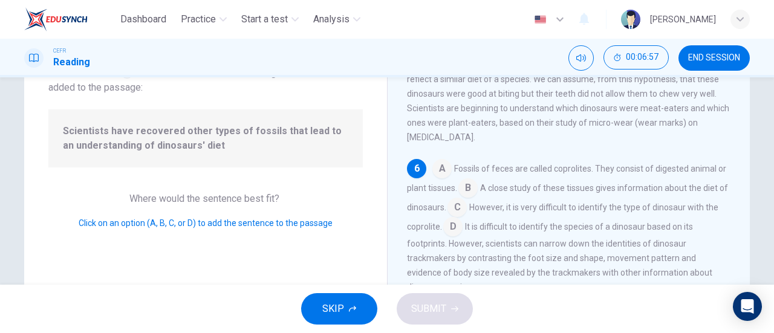
scroll to position [91, 0]
click at [474, 190] on input at bounding box center [467, 189] width 19 height 19
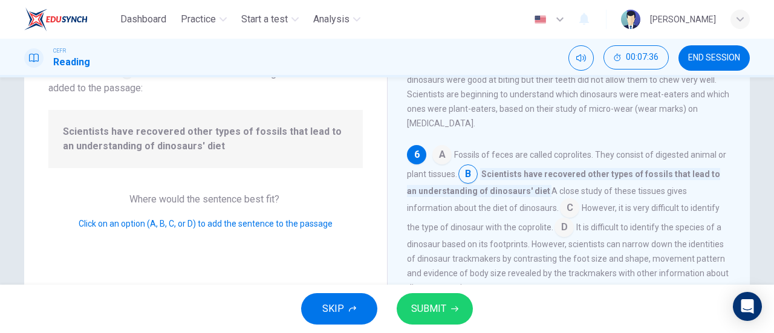
click at [438, 166] on input at bounding box center [441, 155] width 19 height 19
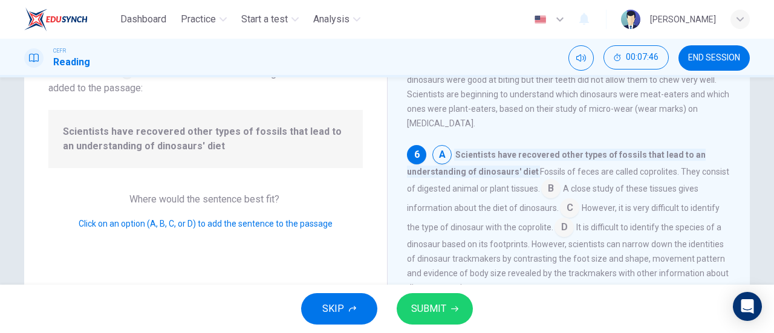
click at [564, 219] on input at bounding box center [569, 209] width 19 height 19
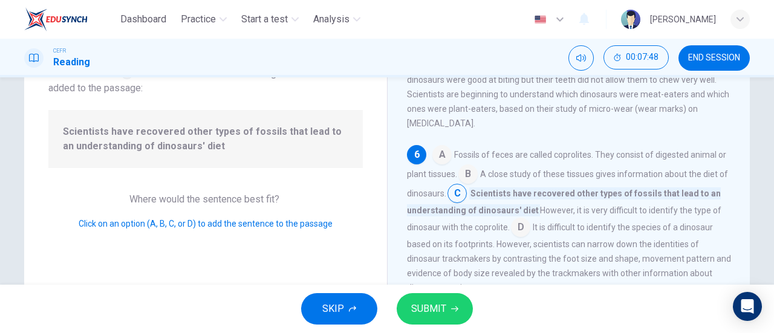
click at [452, 311] on icon "button" at bounding box center [454, 308] width 7 height 7
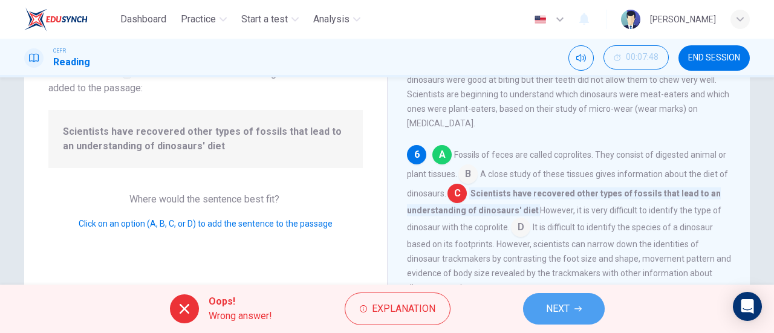
click at [572, 306] on button "NEXT" at bounding box center [564, 308] width 82 height 31
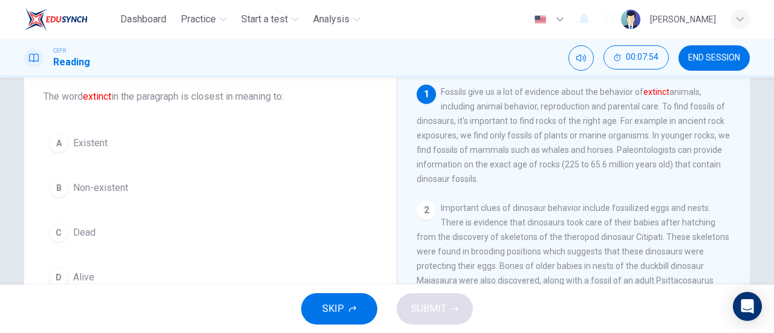
scroll to position [71, 0]
click at [61, 184] on div "B" at bounding box center [58, 186] width 19 height 19
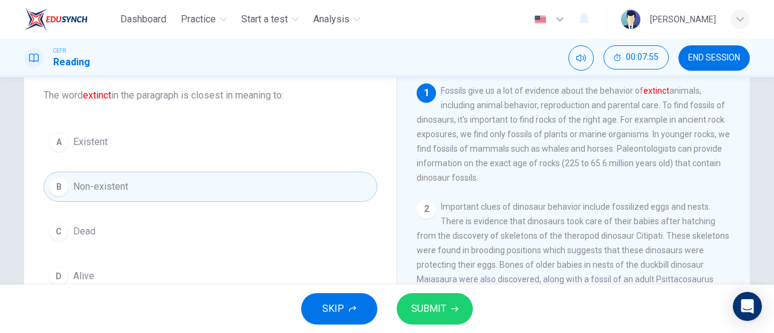
click at [451, 316] on button "SUBMIT" at bounding box center [435, 308] width 76 height 31
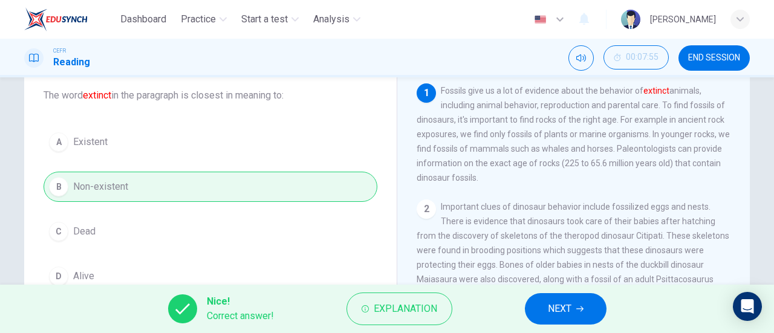
click at [566, 318] on button "NEXT" at bounding box center [566, 308] width 82 height 31
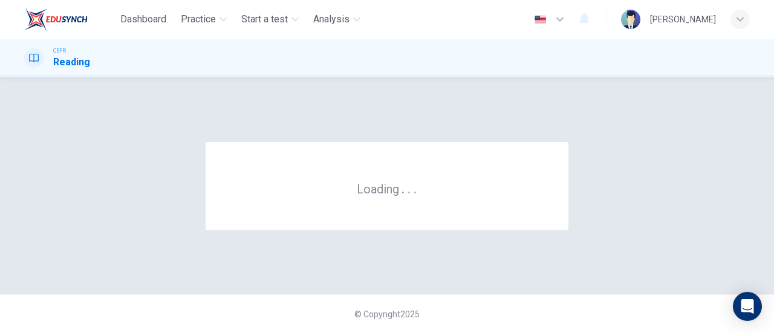
scroll to position [0, 0]
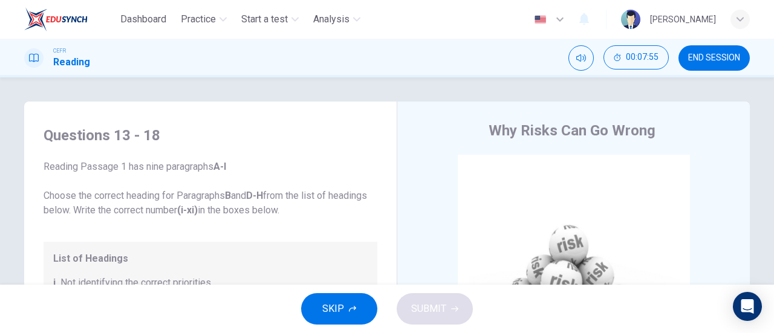
click at [716, 58] on span "END SESSION" at bounding box center [714, 58] width 52 height 10
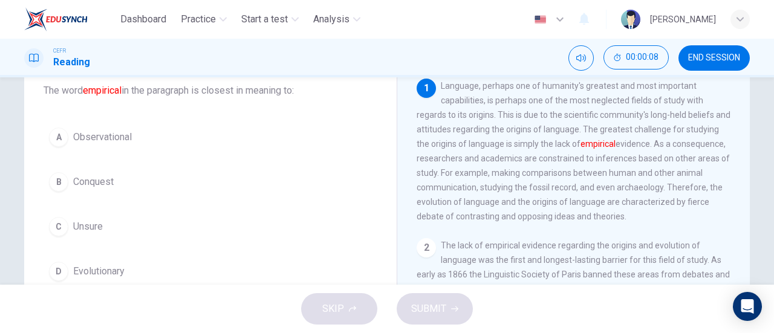
scroll to position [74, 0]
click at [108, 142] on span "Observational" at bounding box center [102, 139] width 59 height 15
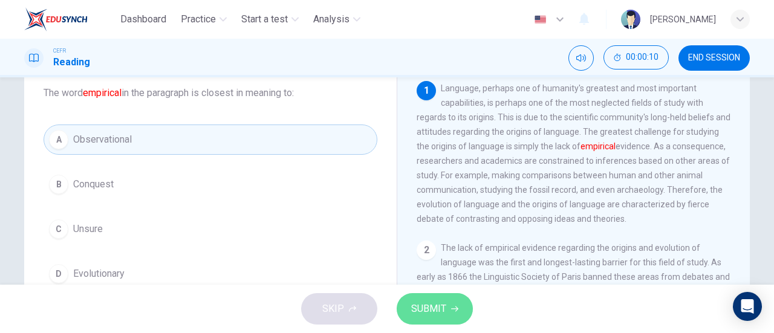
click at [429, 309] on span "SUBMIT" at bounding box center [428, 309] width 35 height 17
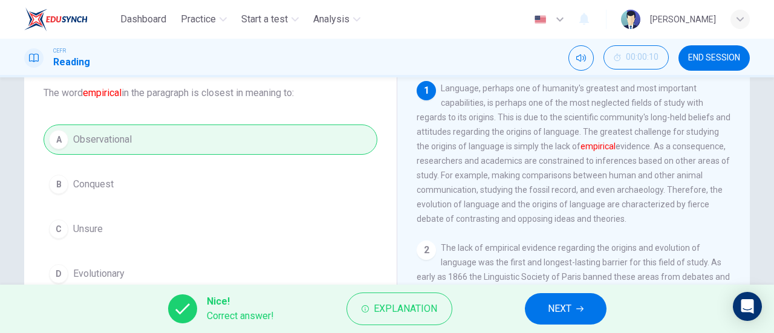
click at [532, 314] on button "NEXT" at bounding box center [566, 308] width 82 height 31
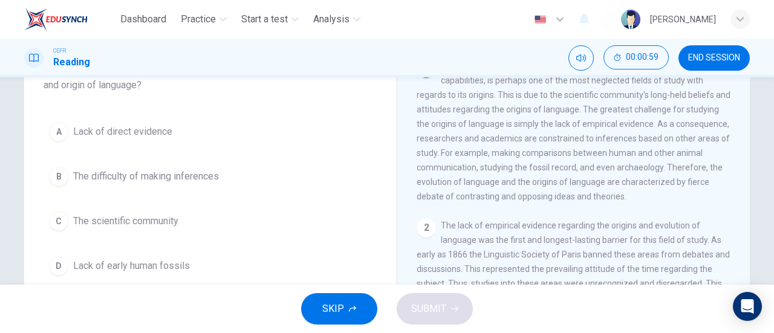
scroll to position [122, 0]
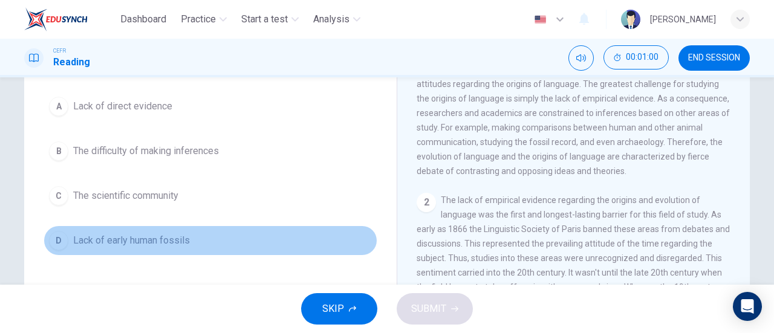
click at [177, 236] on span "Lack of early human fossils" at bounding box center [131, 240] width 117 height 15
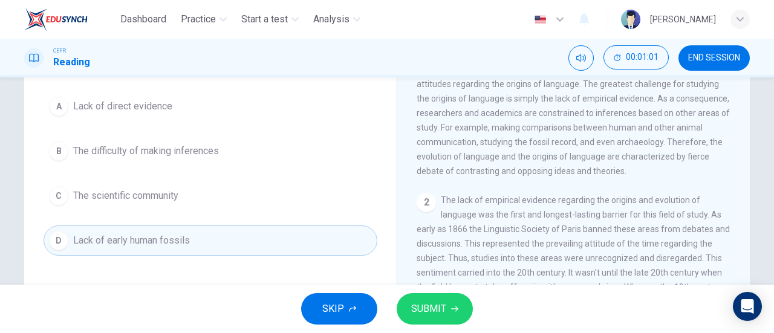
click at [440, 301] on span "SUBMIT" at bounding box center [428, 309] width 35 height 17
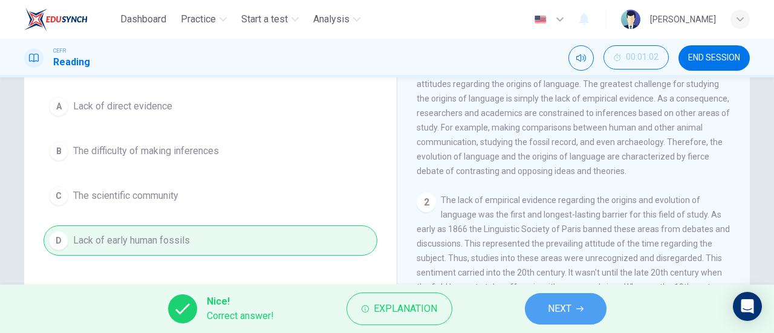
click at [557, 304] on span "NEXT" at bounding box center [560, 309] width 24 height 17
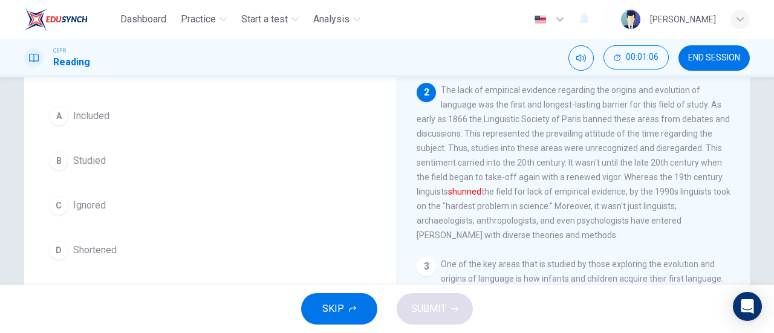
scroll to position [98, 0]
click at [100, 203] on span "Ignored" at bounding box center [89, 205] width 33 height 15
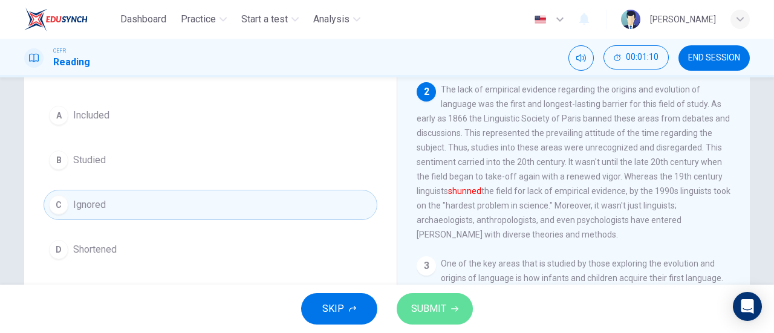
click at [426, 305] on span "SUBMIT" at bounding box center [428, 309] width 35 height 17
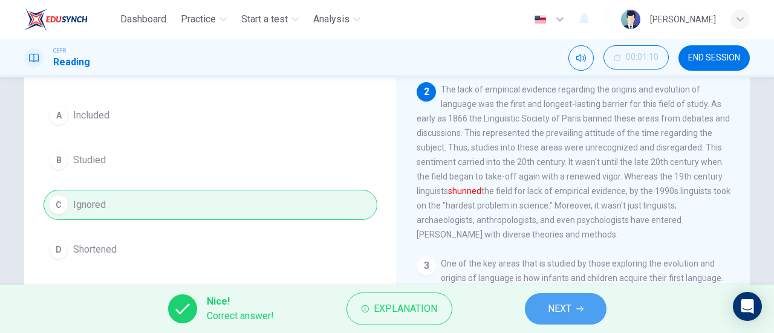
click at [576, 308] on button "NEXT" at bounding box center [566, 308] width 82 height 31
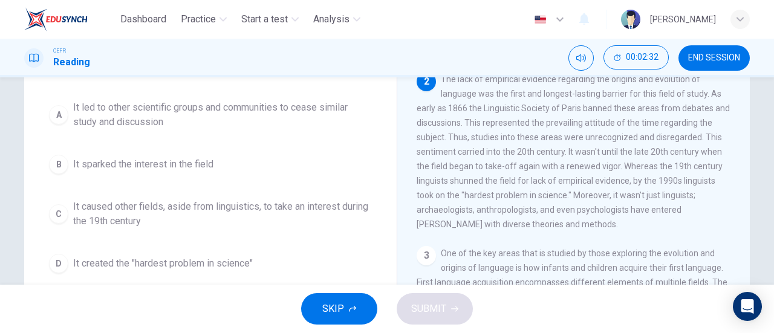
scroll to position [125, 0]
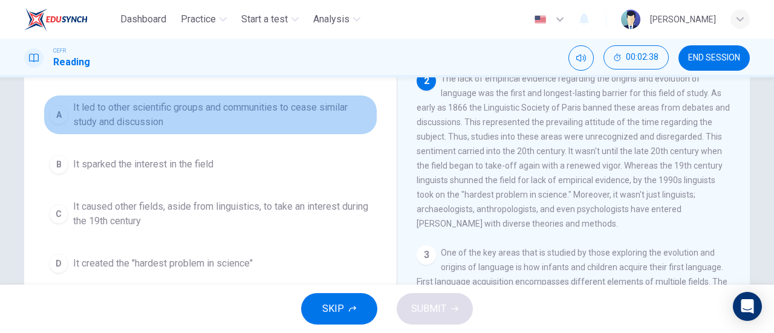
click at [221, 108] on span "It led to other scientific groups and communities to cease similar study and di…" at bounding box center [222, 114] width 299 height 29
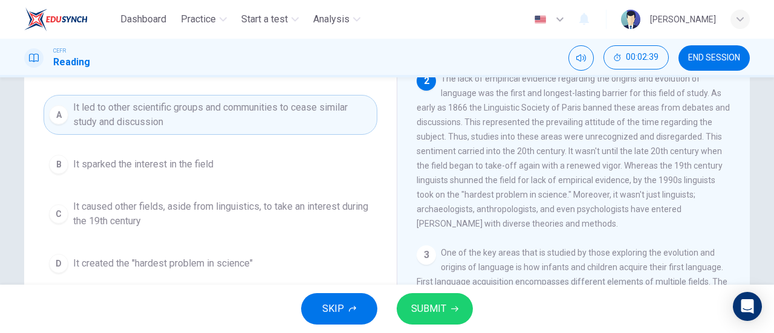
click at [421, 299] on button "SUBMIT" at bounding box center [435, 308] width 76 height 31
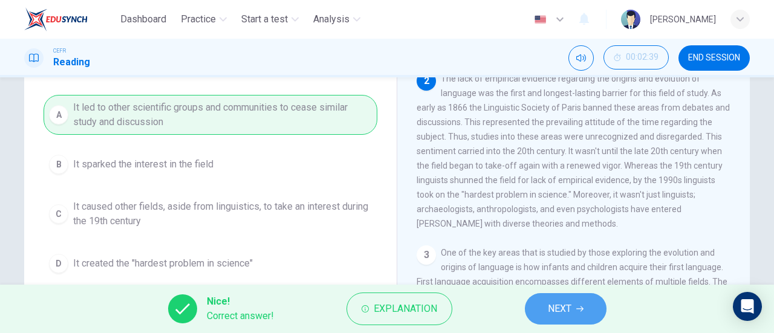
click at [568, 314] on span "NEXT" at bounding box center [560, 309] width 24 height 17
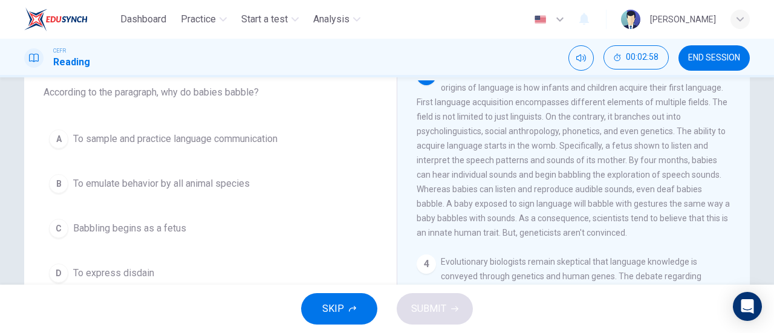
scroll to position [74, 0]
click at [226, 138] on span "To sample and practice language communication" at bounding box center [175, 139] width 204 height 15
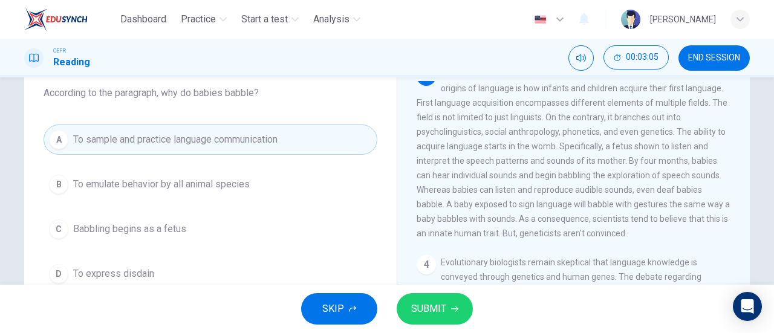
click at [440, 309] on span "SUBMIT" at bounding box center [428, 309] width 35 height 17
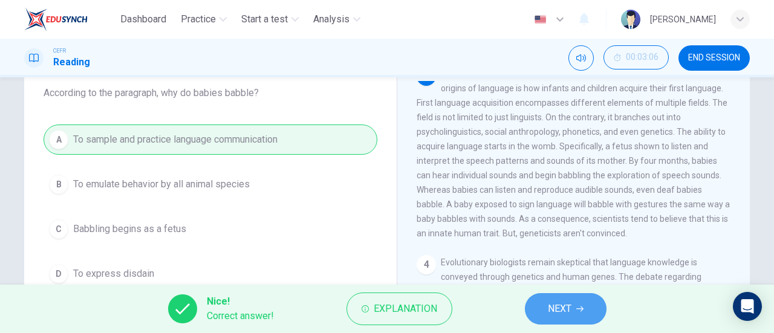
click at [546, 313] on button "NEXT" at bounding box center [566, 308] width 82 height 31
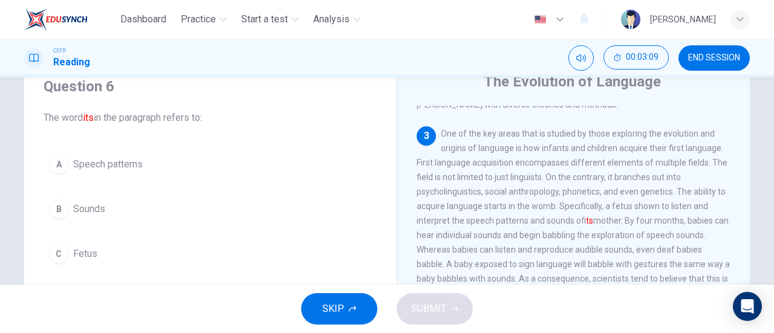
scroll to position [79, 0]
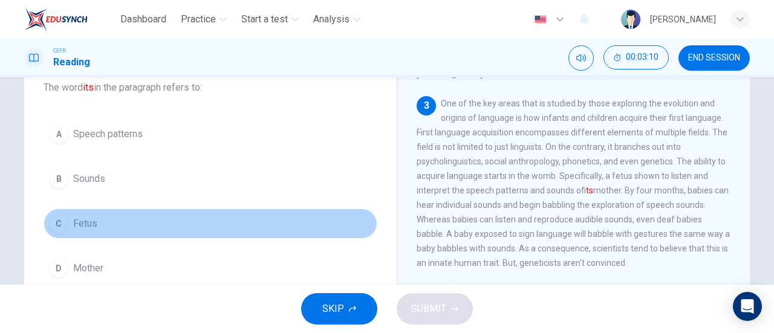
click at [127, 222] on button "C Fetus" at bounding box center [211, 224] width 334 height 30
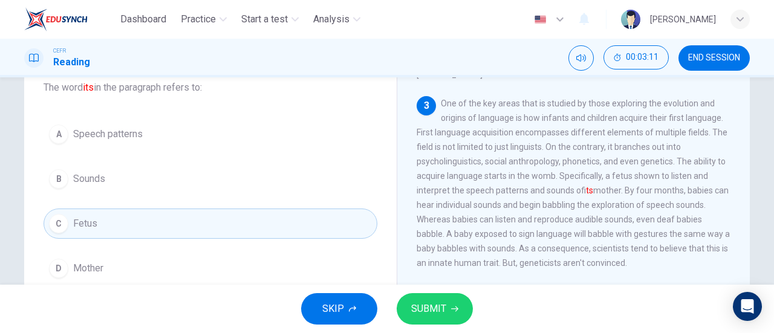
click at [446, 310] on button "SUBMIT" at bounding box center [435, 308] width 76 height 31
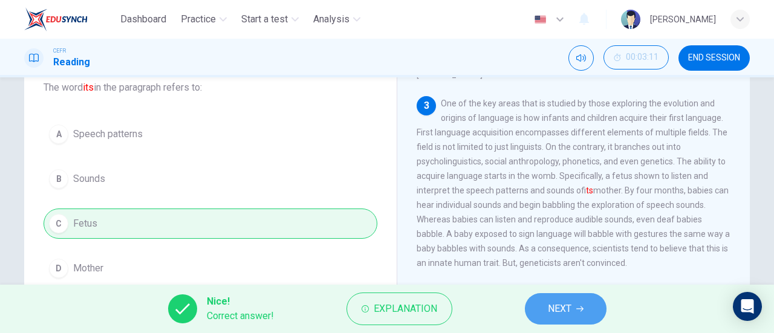
click at [599, 301] on button "NEXT" at bounding box center [566, 308] width 82 height 31
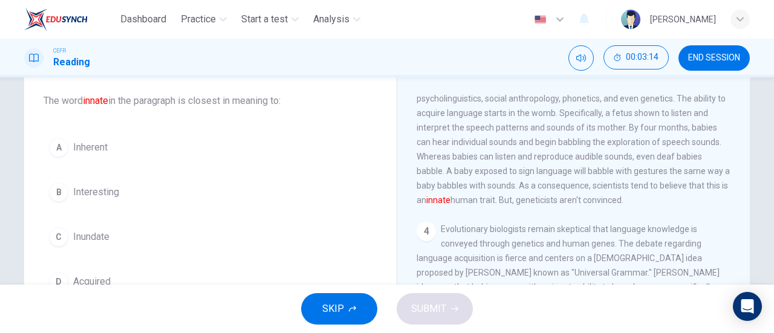
scroll to position [80, 0]
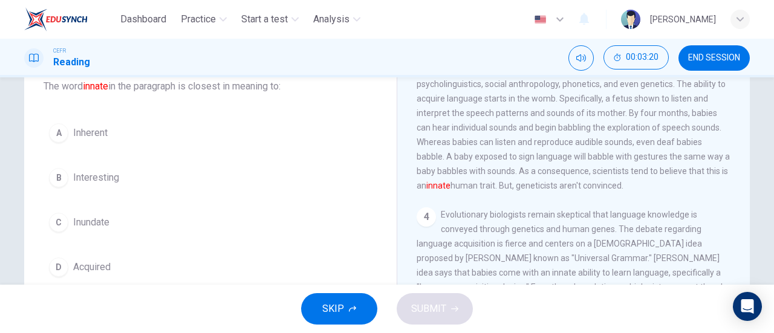
click at [124, 132] on button "A Inherent" at bounding box center [211, 133] width 334 height 30
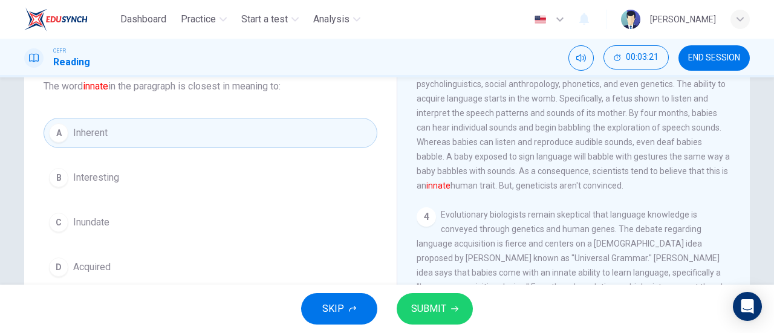
click at [436, 303] on span "SUBMIT" at bounding box center [428, 309] width 35 height 17
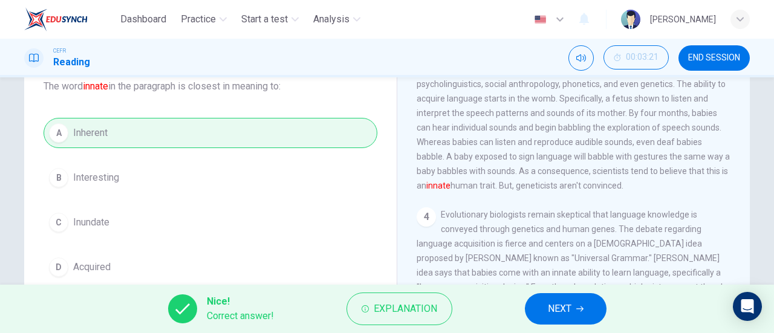
click at [572, 305] on button "NEXT" at bounding box center [566, 308] width 82 height 31
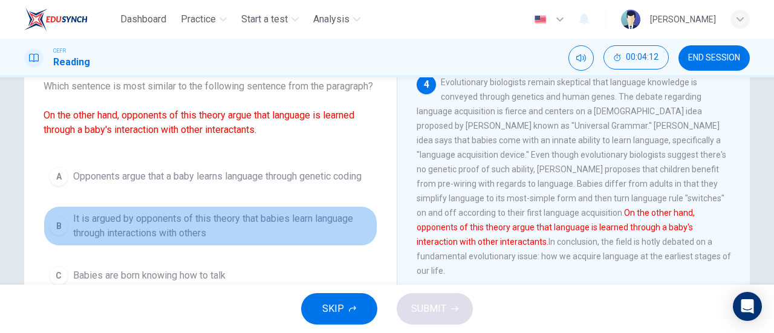
click at [249, 236] on span "It is argued by opponents of this theory that babies learn language through int…" at bounding box center [222, 226] width 299 height 29
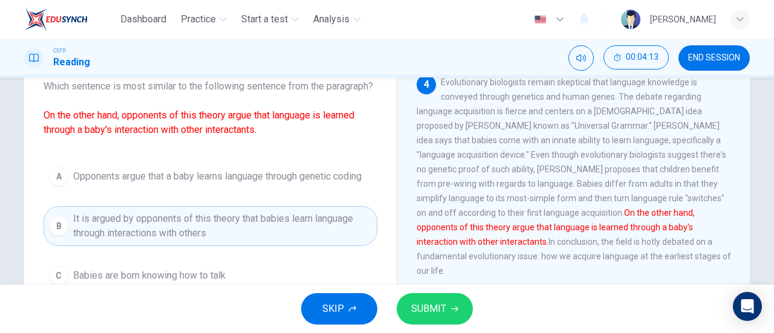
scroll to position [175, 0]
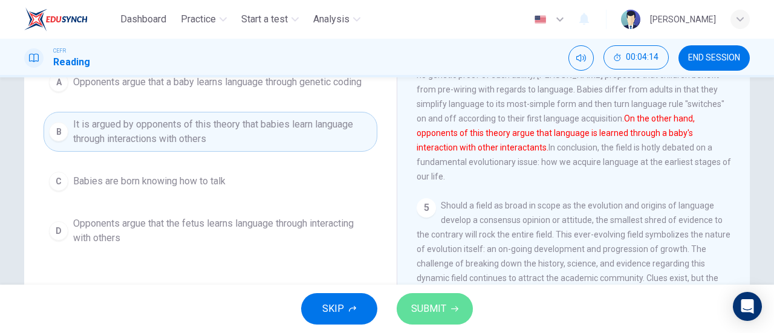
click at [451, 307] on icon "button" at bounding box center [454, 308] width 7 height 7
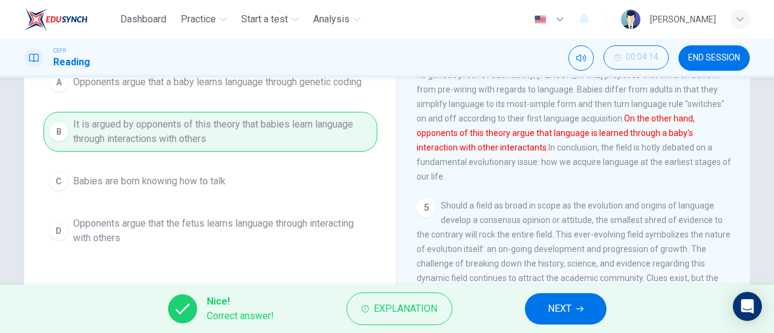
click at [583, 318] on button "NEXT" at bounding box center [566, 308] width 82 height 31
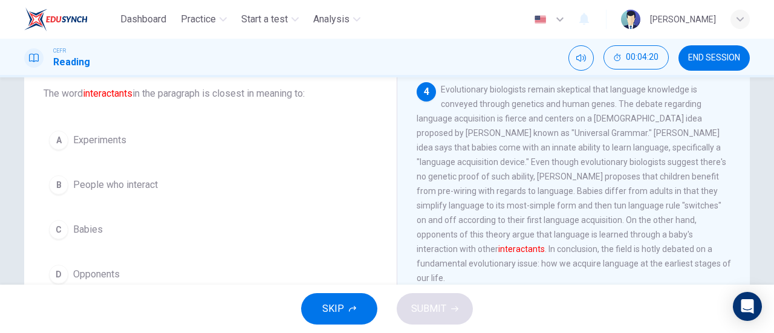
scroll to position [89, 0]
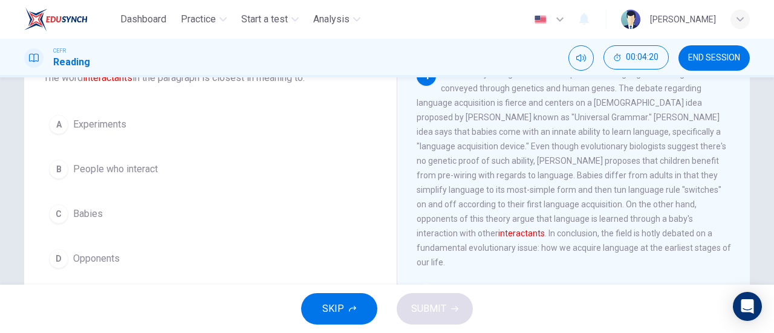
click at [180, 171] on button "B People who interact" at bounding box center [211, 169] width 334 height 30
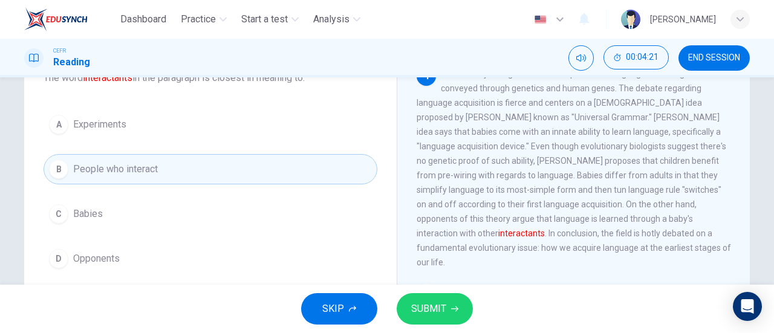
click at [454, 305] on icon "button" at bounding box center [454, 308] width 7 height 7
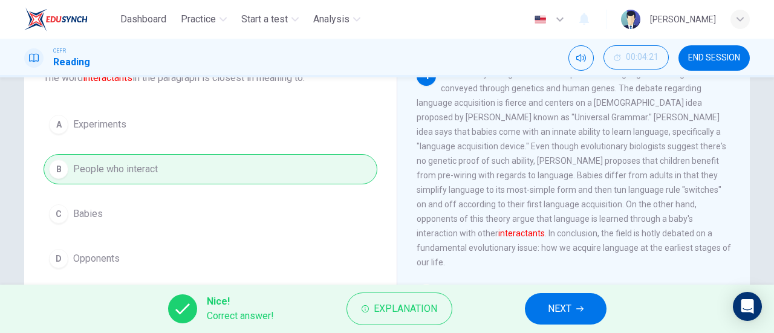
click at [562, 310] on span "NEXT" at bounding box center [560, 309] width 24 height 17
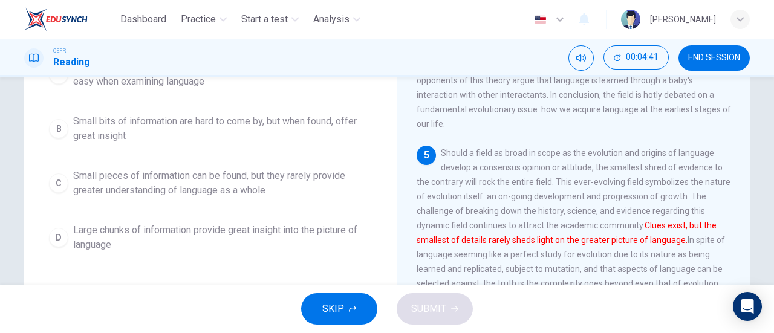
scroll to position [188, 0]
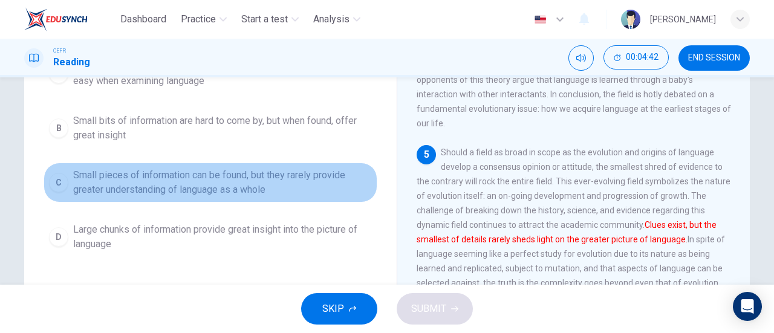
click at [163, 197] on span "Small pieces of information can be found, but they rarely provide greater under…" at bounding box center [222, 182] width 299 height 29
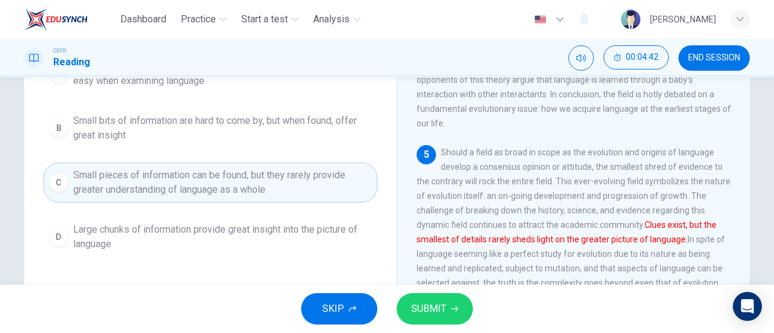
click at [427, 308] on span "SUBMIT" at bounding box center [428, 309] width 35 height 17
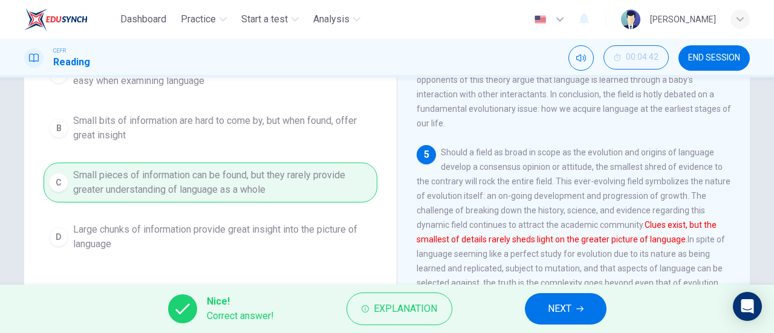
click at [541, 314] on button "NEXT" at bounding box center [566, 308] width 82 height 31
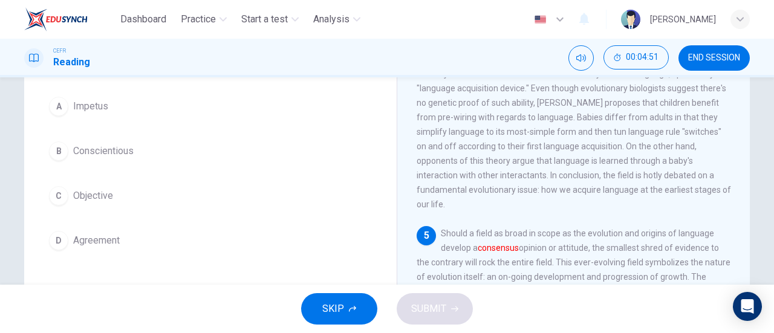
scroll to position [143, 0]
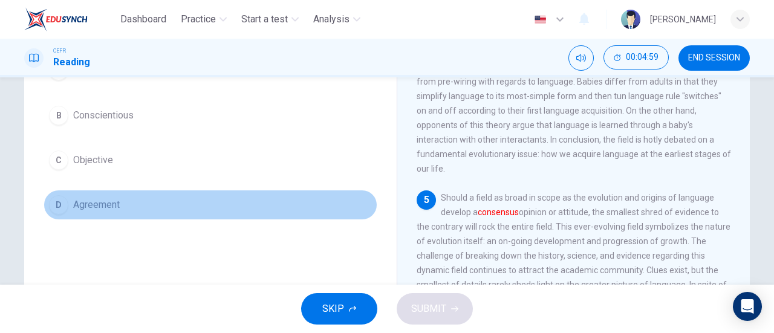
click at [103, 209] on span "Agreement" at bounding box center [96, 205] width 47 height 15
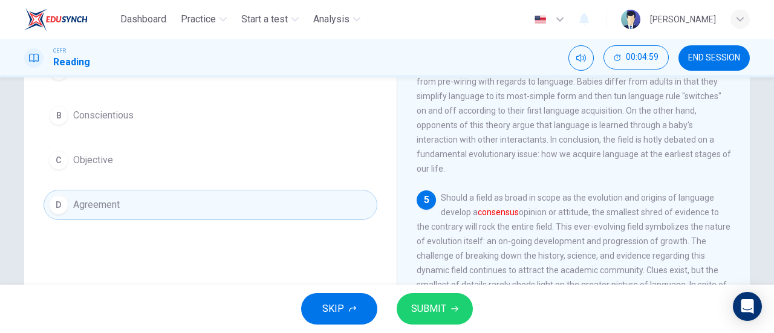
scroll to position [125, 0]
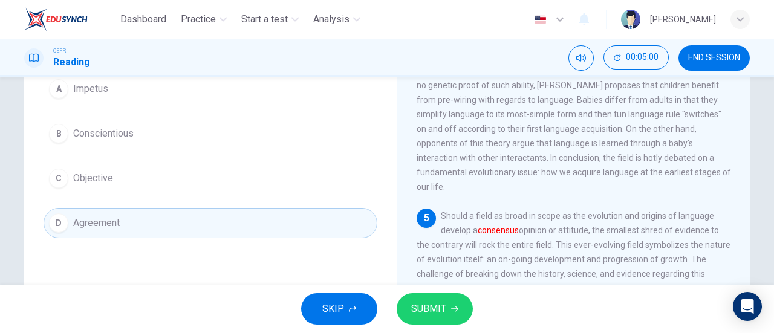
click at [423, 304] on span "SUBMIT" at bounding box center [428, 309] width 35 height 17
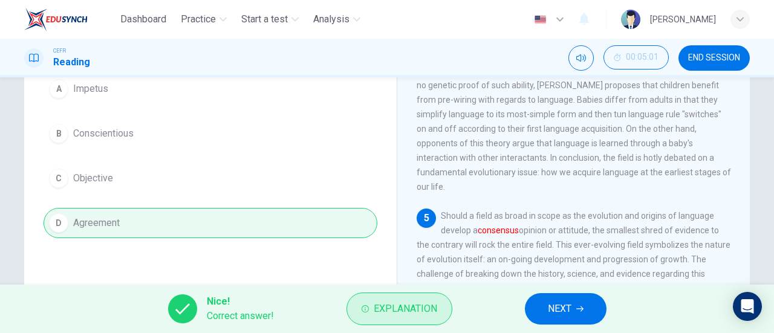
click at [393, 314] on span "Explanation" at bounding box center [406, 309] width 64 height 17
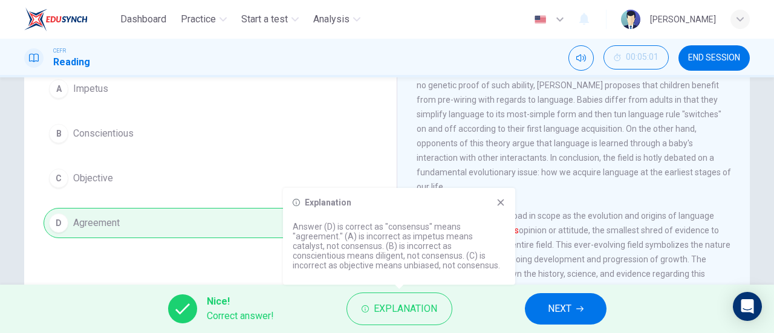
click at [504, 203] on icon at bounding box center [501, 203] width 10 height 10
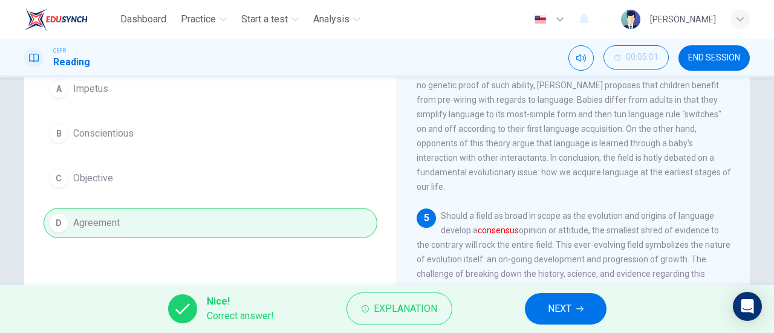
click at [572, 299] on button "NEXT" at bounding box center [566, 308] width 82 height 31
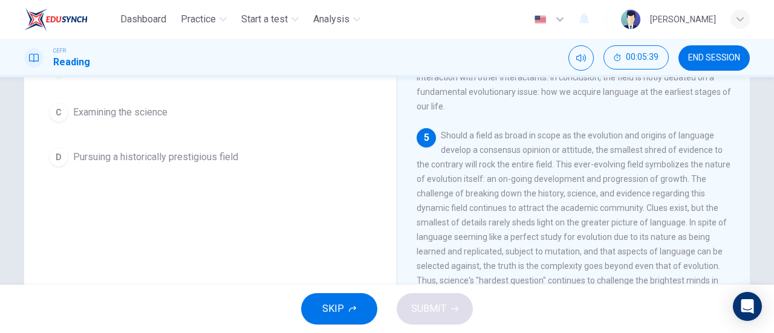
scroll to position [218, 0]
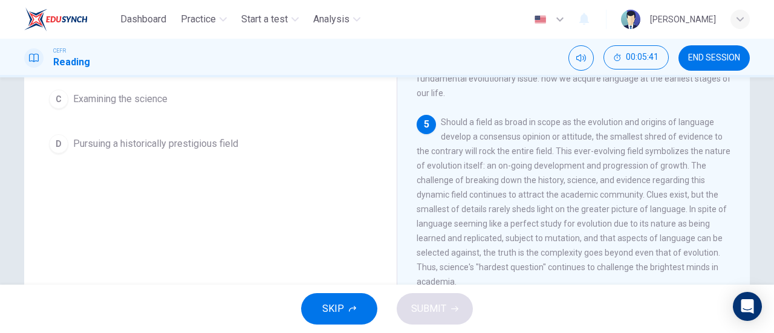
click at [131, 149] on span "Pursuing a historically prestigious field" at bounding box center [155, 144] width 165 height 15
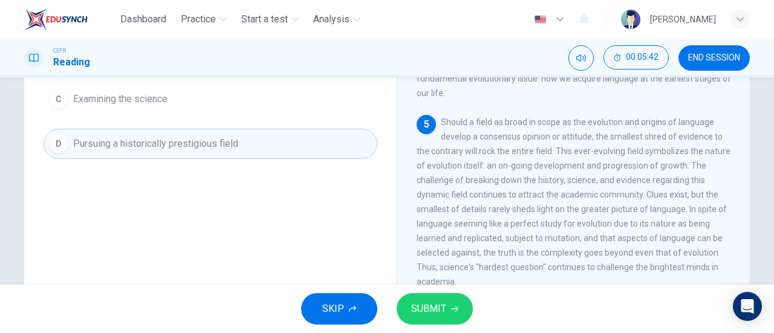
click at [435, 310] on span "SUBMIT" at bounding box center [428, 309] width 35 height 17
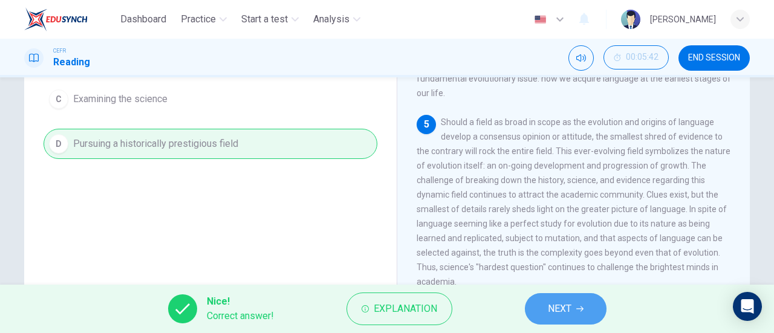
click at [564, 311] on span "NEXT" at bounding box center [560, 309] width 24 height 17
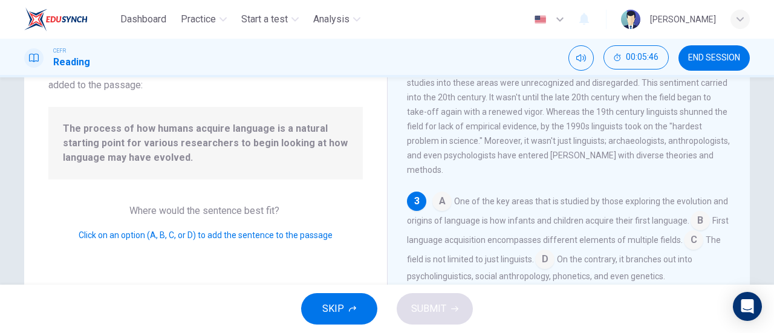
scroll to position [94, 0]
click at [451, 210] on span "One of the key areas that is studied by those exploring the evolution and origi…" at bounding box center [567, 211] width 321 height 29
click at [445, 208] on input at bounding box center [441, 202] width 19 height 19
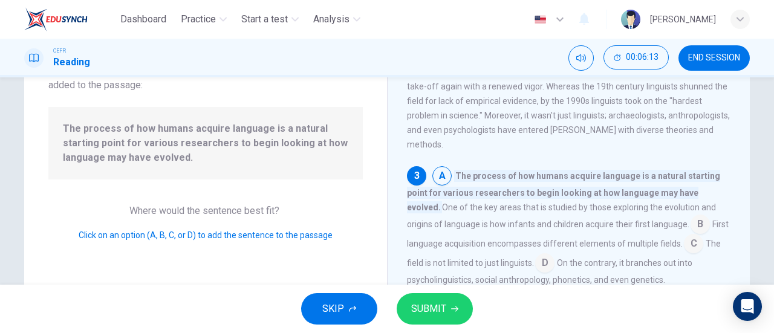
scroll to position [229, 0]
click at [439, 307] on span "SUBMIT" at bounding box center [428, 309] width 35 height 17
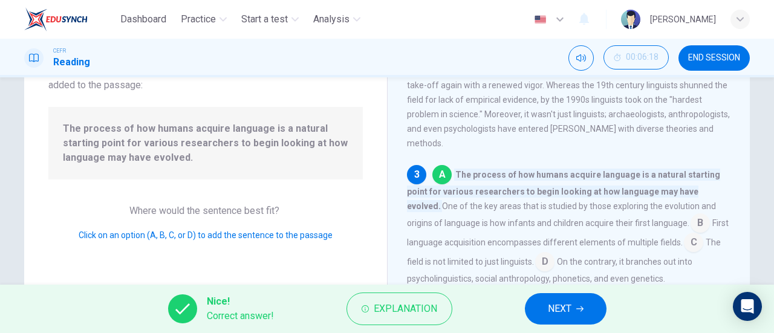
click at [549, 307] on span "NEXT" at bounding box center [560, 309] width 24 height 17
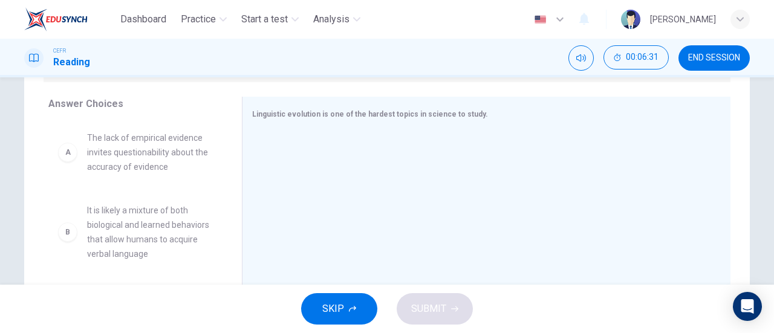
scroll to position [190, 0]
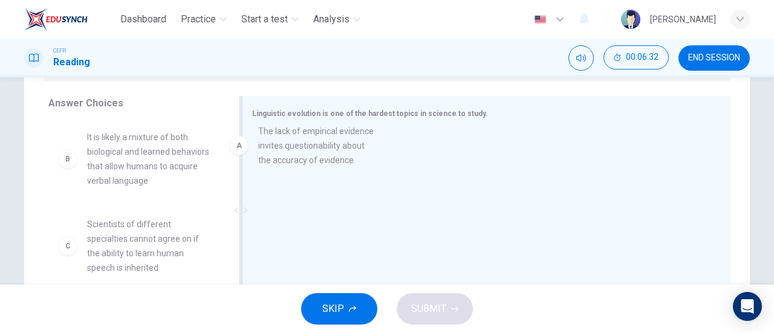
drag, startPoint x: 134, startPoint y: 169, endPoint x: 383, endPoint y: 186, distance: 249.1
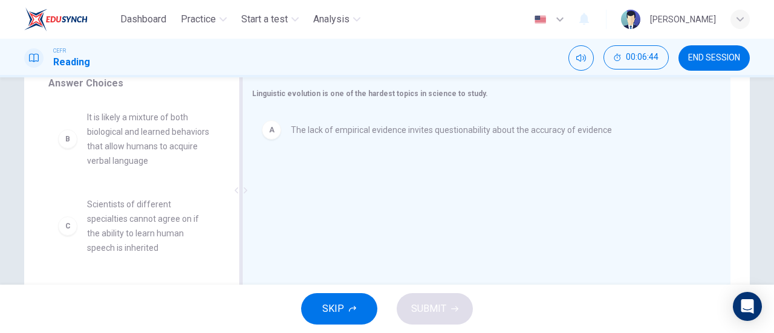
scroll to position [209, 0]
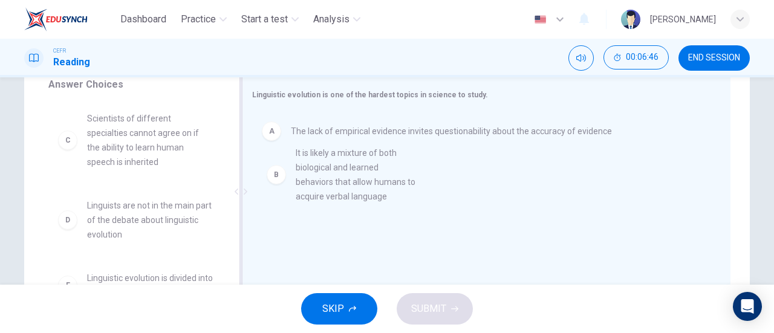
drag, startPoint x: 184, startPoint y: 154, endPoint x: 416, endPoint y: 192, distance: 235.3
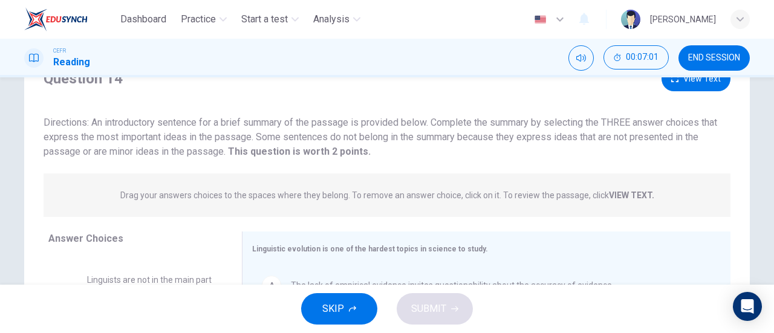
scroll to position [54, 0]
click at [714, 79] on button "View Text" at bounding box center [696, 79] width 69 height 25
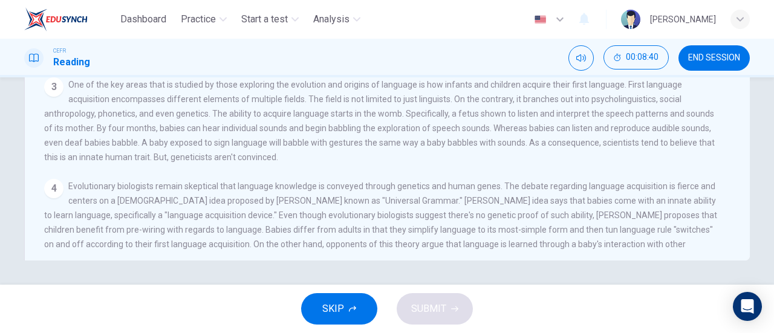
scroll to position [0, 0]
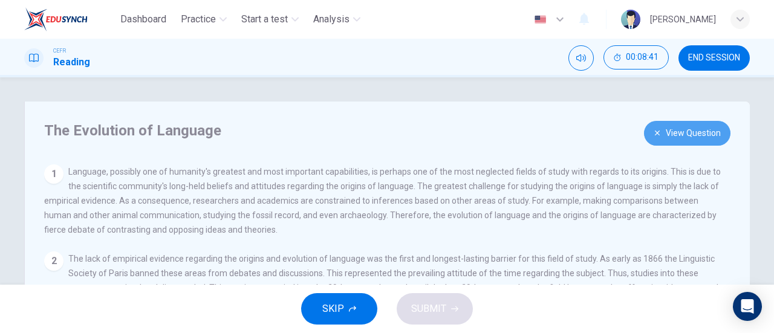
click at [683, 142] on button "View Question" at bounding box center [687, 133] width 86 height 25
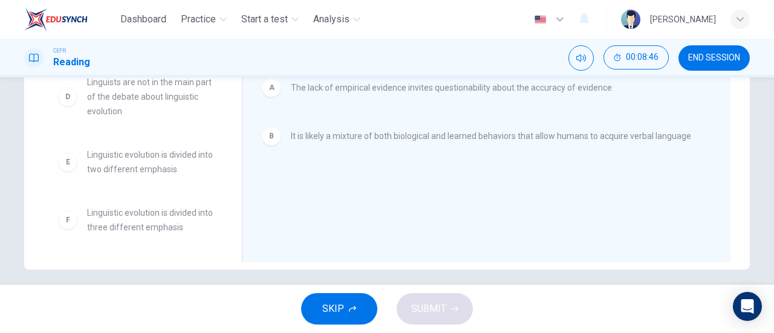
scroll to position [254, 0]
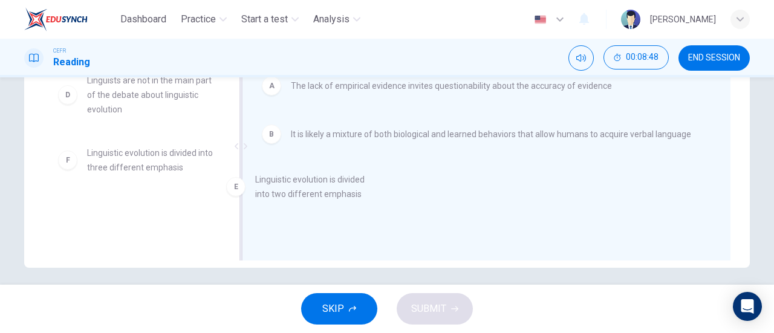
drag, startPoint x: 155, startPoint y: 174, endPoint x: 339, endPoint y: 201, distance: 186.5
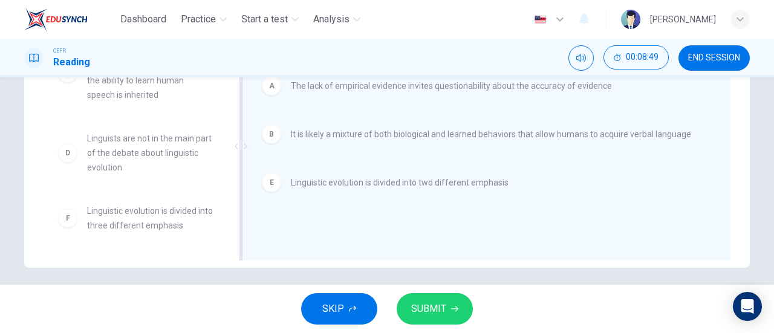
scroll to position [22, 0]
click at [451, 304] on button "SUBMIT" at bounding box center [435, 308] width 76 height 31
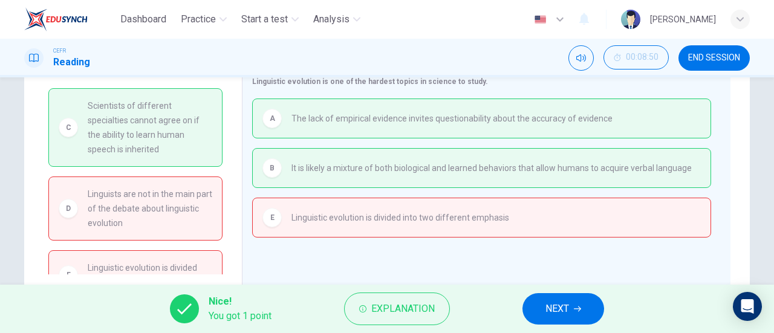
scroll to position [221, 0]
click at [382, 311] on span "Explanation" at bounding box center [403, 309] width 64 height 17
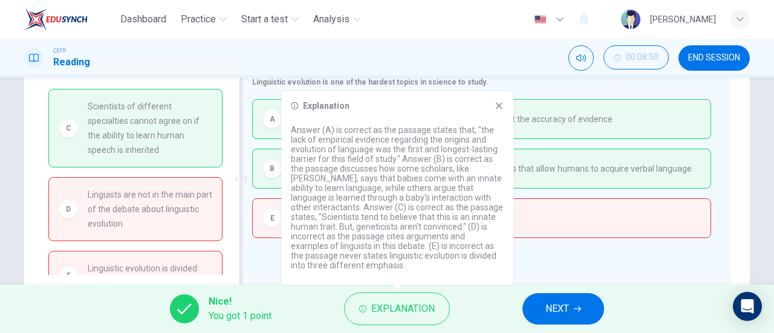
click at [531, 263] on div "Linguistic evolution is one of the hardest topics in science to study. A The la…" at bounding box center [486, 179] width 489 height 229
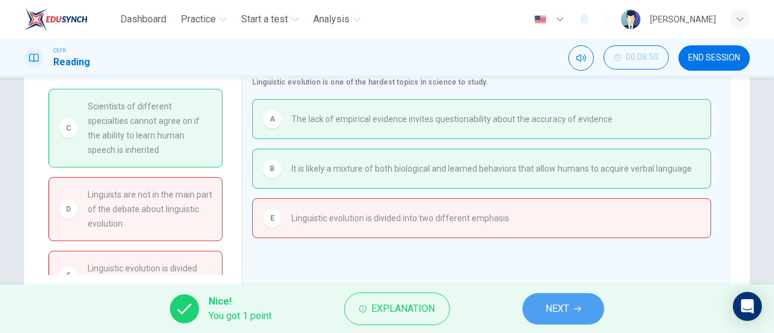
click at [555, 307] on span "NEXT" at bounding box center [558, 309] width 24 height 17
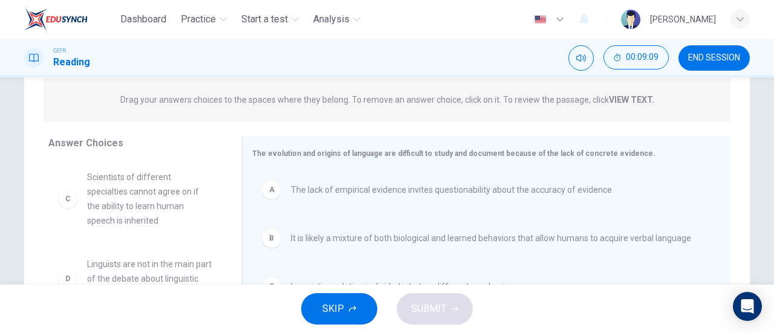
scroll to position [151, 0]
click at [503, 192] on span "The lack of empirical evidence invites questionability about the accuracy of ev…" at bounding box center [451, 189] width 321 height 15
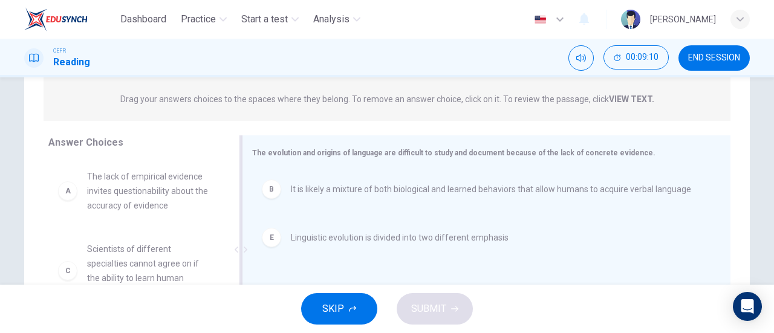
click at [510, 197] on div "B It is likely a mixture of both biological and learned behaviors that allow hu…" at bounding box center [482, 189] width 440 height 19
click at [519, 180] on div "E Linguistic evolution is divided into two different emphasis" at bounding box center [482, 189] width 440 height 19
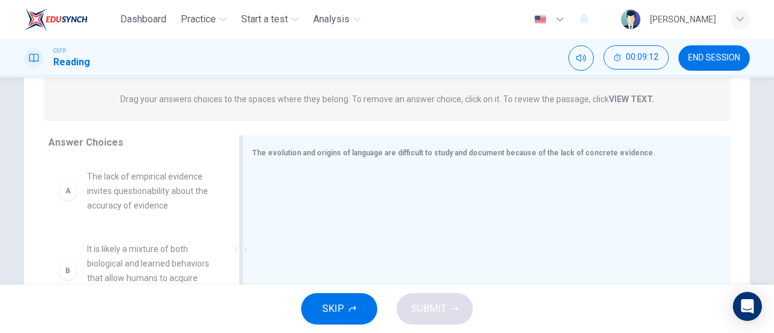
click at [168, 188] on span "The lack of empirical evidence invites questionability about the accuracy of ev…" at bounding box center [150, 191] width 126 height 44
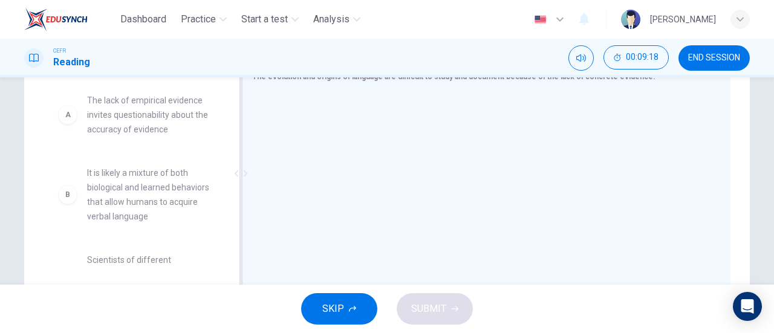
scroll to position [226, 0]
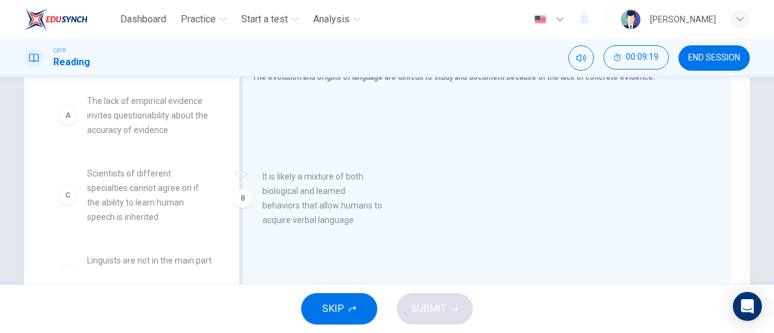
drag, startPoint x: 166, startPoint y: 192, endPoint x: 382, endPoint y: 186, distance: 216.0
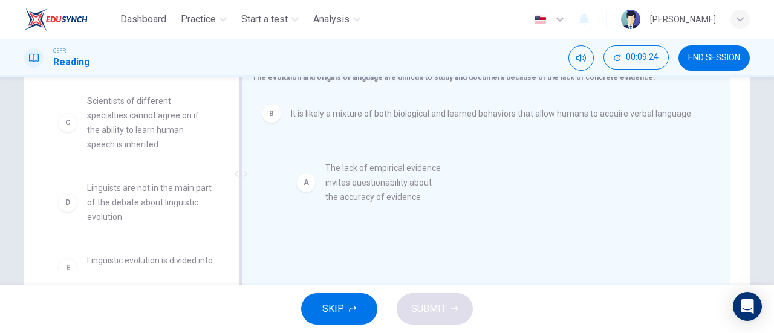
drag, startPoint x: 163, startPoint y: 137, endPoint x: 410, endPoint y: 204, distance: 255.7
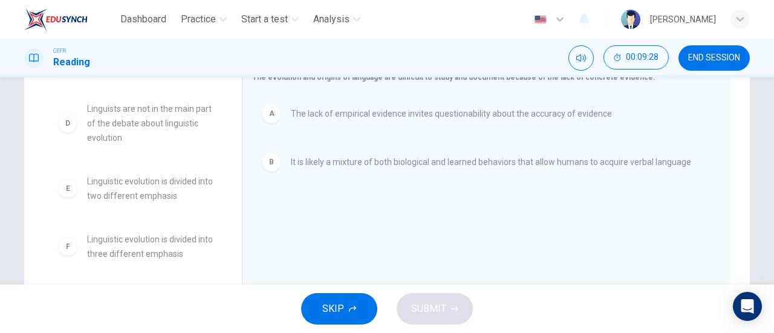
scroll to position [0, 0]
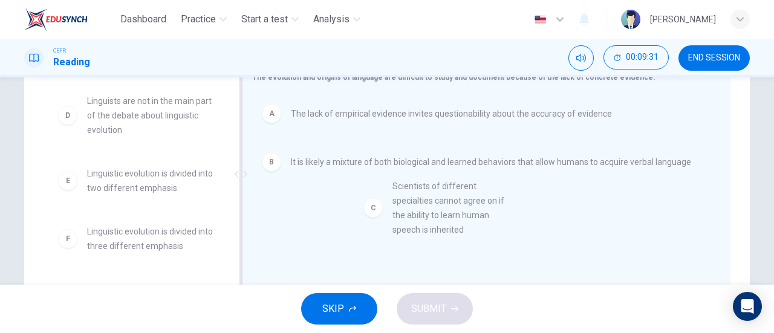
drag, startPoint x: 163, startPoint y: 137, endPoint x: 479, endPoint y: 223, distance: 327.2
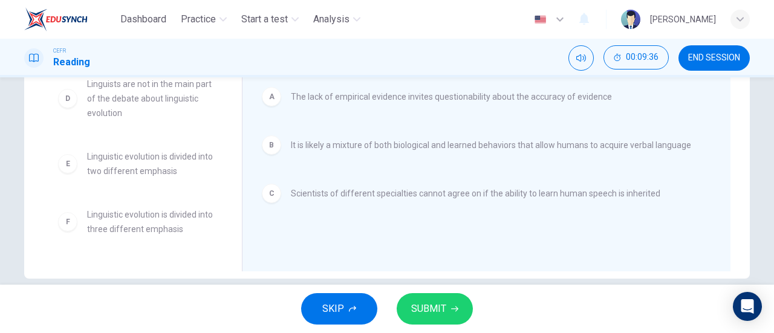
scroll to position [244, 0]
click at [437, 313] on span "SUBMIT" at bounding box center [428, 309] width 35 height 17
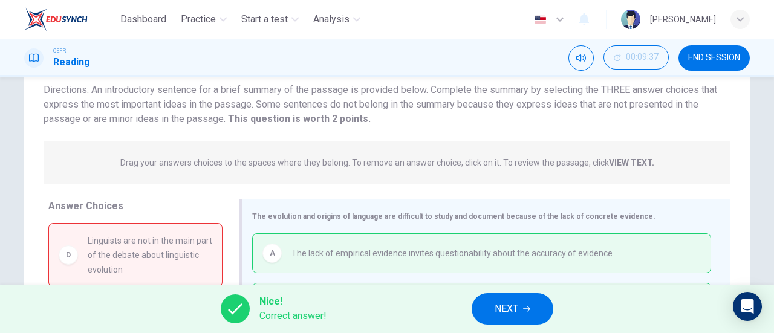
scroll to position [81, 0]
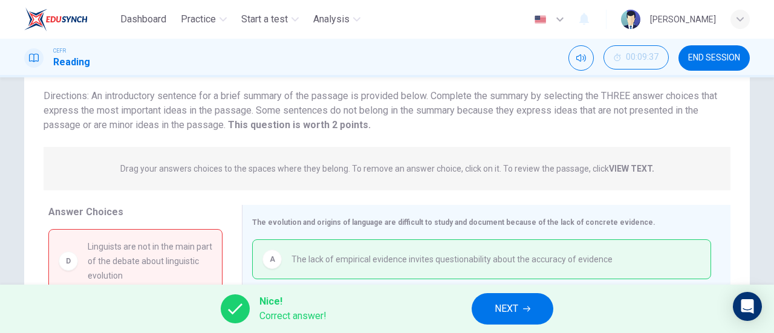
click at [514, 298] on button "NEXT" at bounding box center [513, 308] width 82 height 31
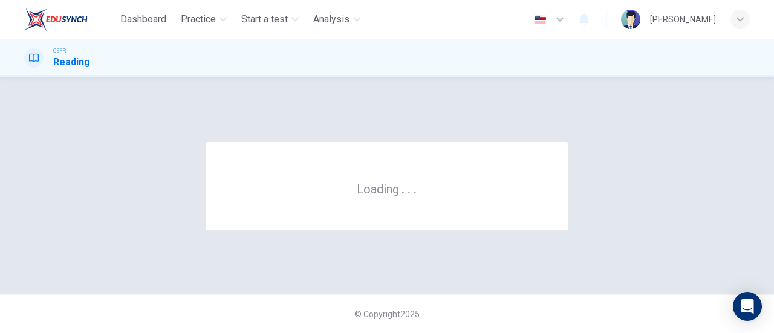
scroll to position [0, 0]
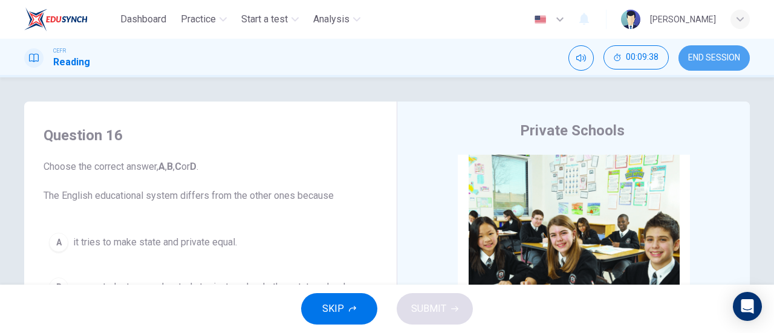
click at [721, 52] on button "END SESSION" at bounding box center [714, 57] width 71 height 25
